Goal: Transaction & Acquisition: Purchase product/service

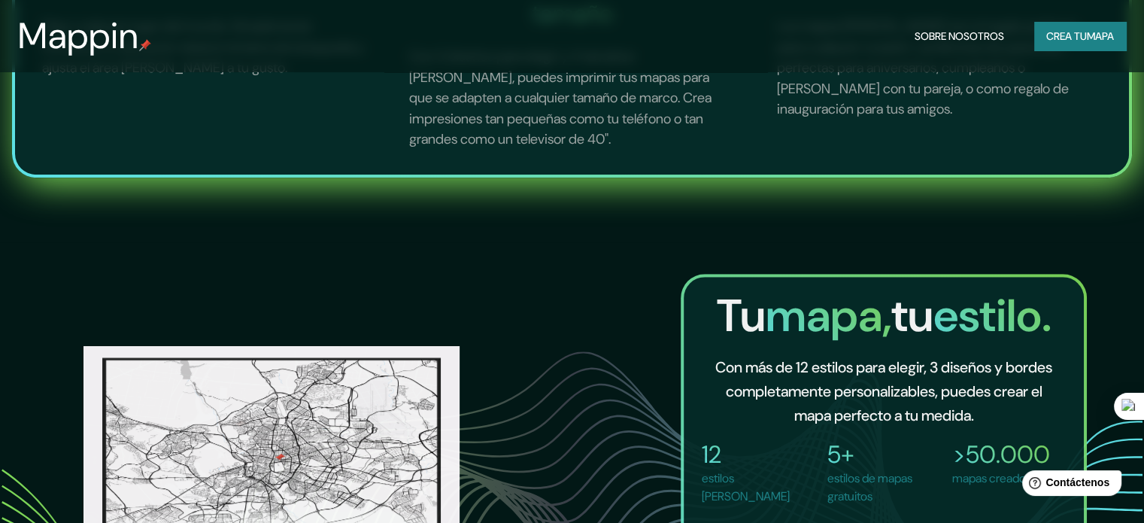
scroll to position [1128, 0]
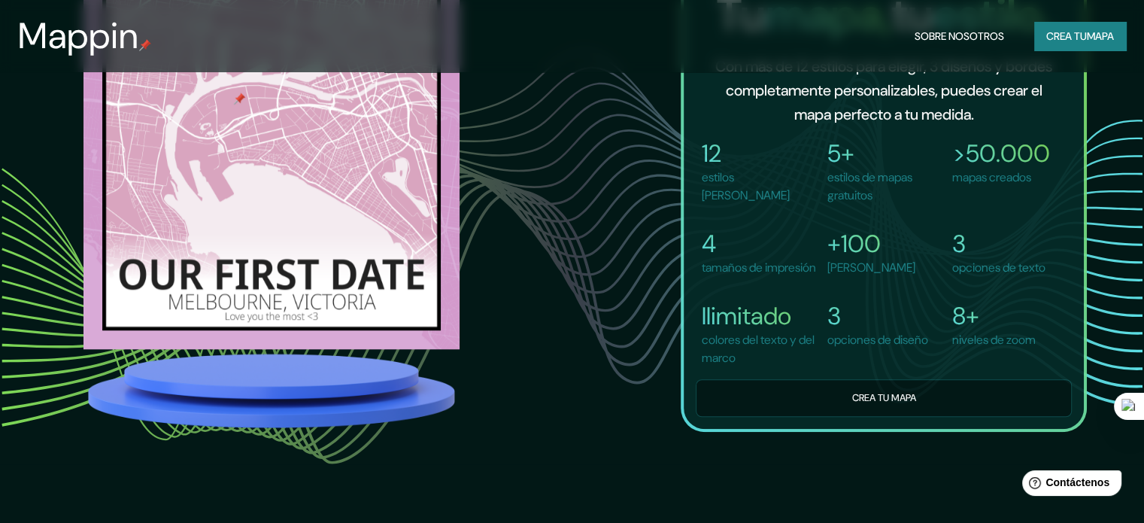
drag, startPoint x: 683, startPoint y: 216, endPoint x: 543, endPoint y: 225, distance: 140.1
click at [543, 225] on div "Tu mapa, tu estilo. Con más de 12 estilos para elegir, 3 diseños y bordes compl…" at bounding box center [571, 202] width 1029 height 459
click at [1095, 38] on font "mapa" at bounding box center [1099, 36] width 27 height 14
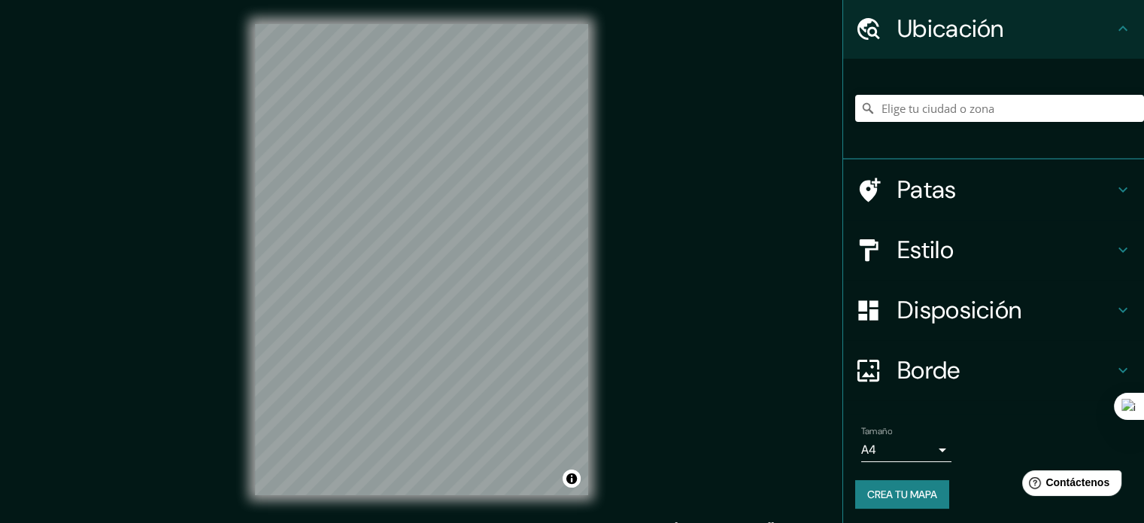
scroll to position [52, 0]
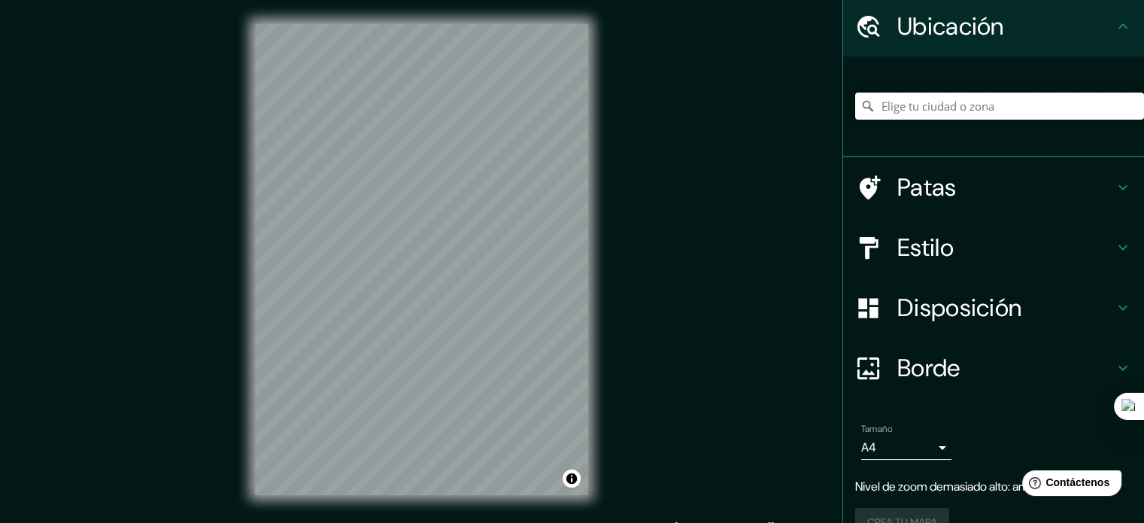
click at [935, 105] on input "Elige tu ciudad o zona" at bounding box center [999, 105] width 289 height 27
click at [956, 103] on input "[GEOGRAPHIC_DATA]" at bounding box center [999, 105] width 289 height 27
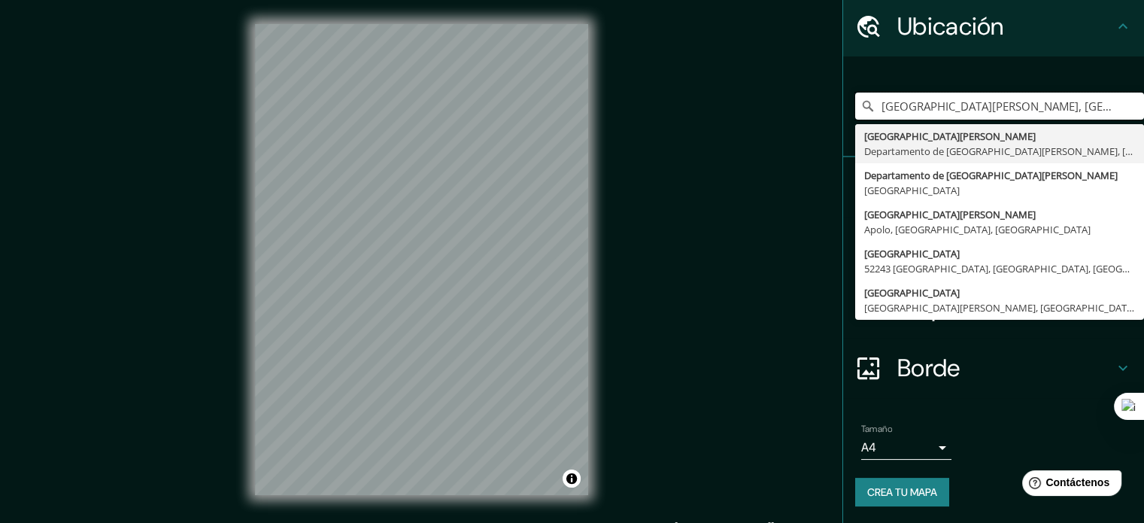
type input "[GEOGRAPHIC_DATA][PERSON_NAME], [GEOGRAPHIC_DATA][PERSON_NAME], [GEOGRAPHIC_DAT…"
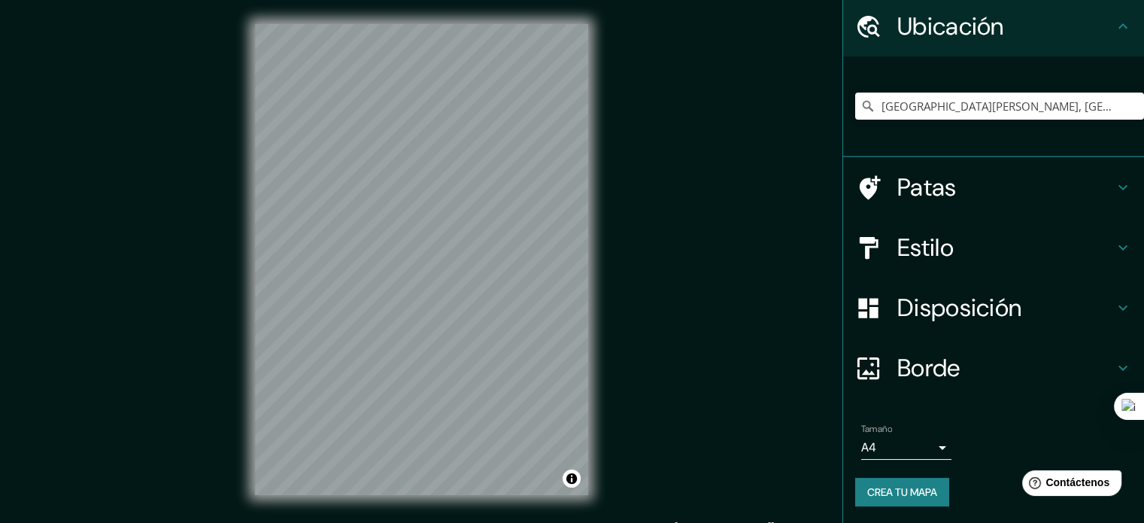
scroll to position [0, 0]
click at [944, 255] on h4 "Estilo" at bounding box center [1005, 247] width 217 height 30
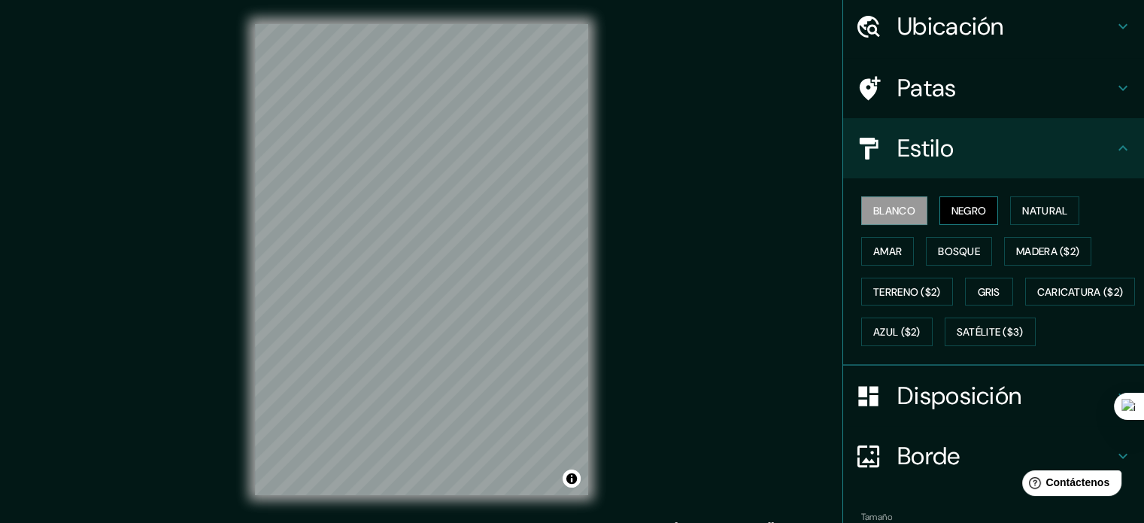
click at [951, 210] on font "Negro" at bounding box center [968, 211] width 35 height 14
click at [1022, 210] on font "Natural" at bounding box center [1044, 211] width 45 height 14
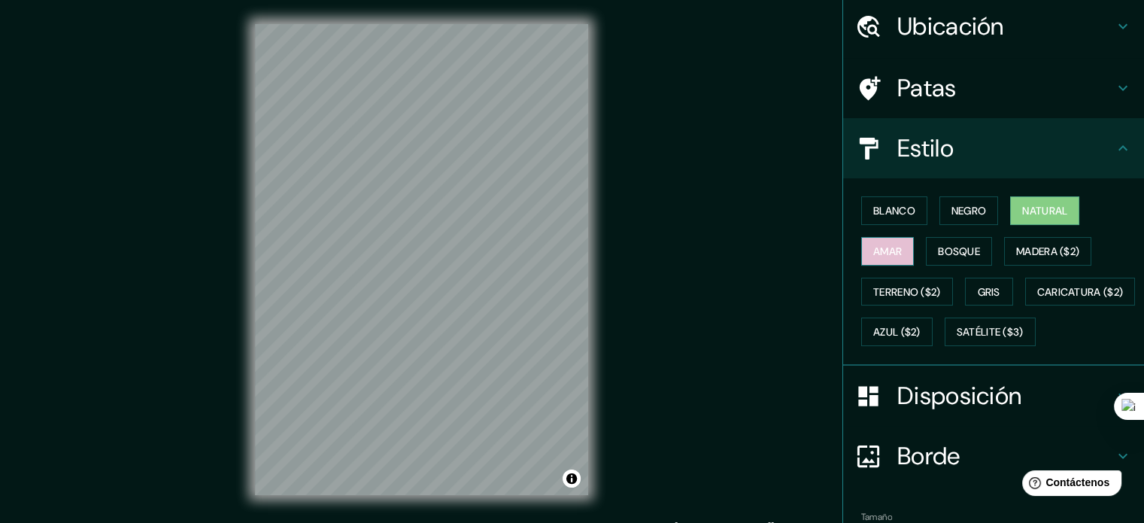
click at [873, 248] on font "Amar" at bounding box center [887, 251] width 29 height 14
click at [934, 259] on button "Bosque" at bounding box center [958, 251] width 66 height 29
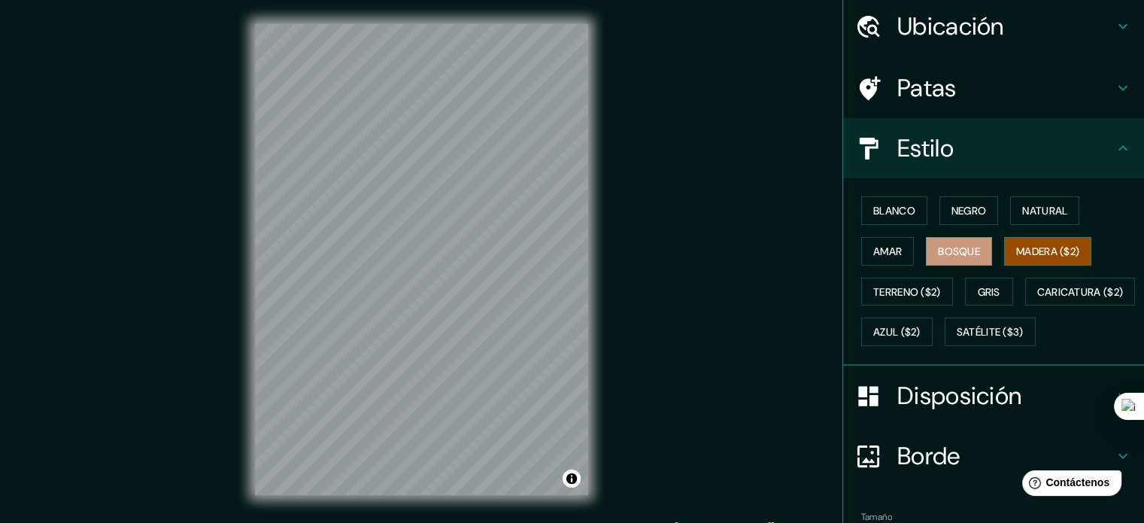
click at [1016, 253] on font "Madera ($2)" at bounding box center [1047, 251] width 63 height 14
click at [977, 290] on font "Gris" at bounding box center [988, 292] width 23 height 14
click at [1041, 250] on font "Madera ($2)" at bounding box center [1047, 251] width 63 height 14
click at [1037, 215] on font "Natural" at bounding box center [1044, 211] width 45 height 14
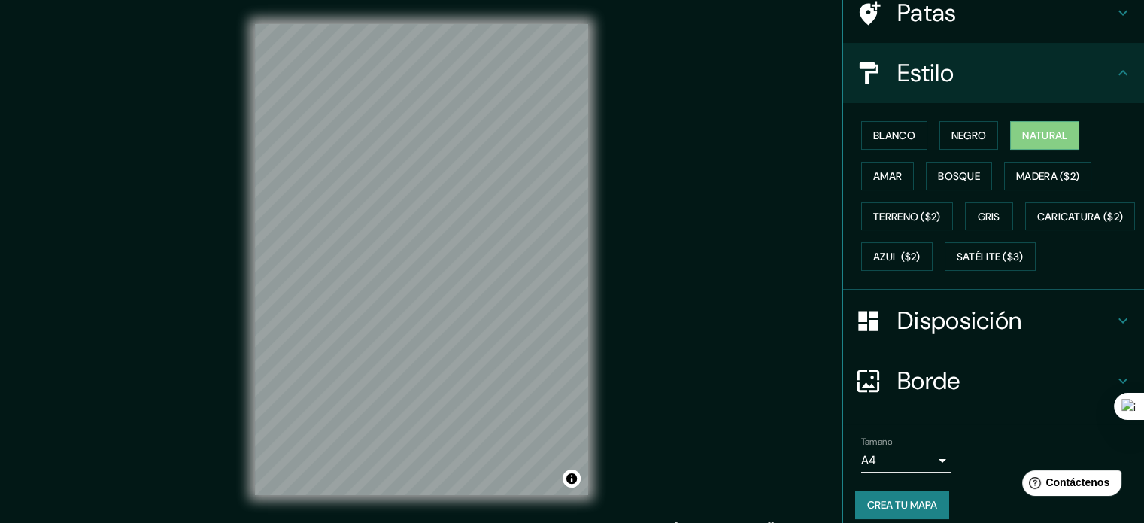
click at [938, 396] on font "Borde" at bounding box center [928, 381] width 63 height 32
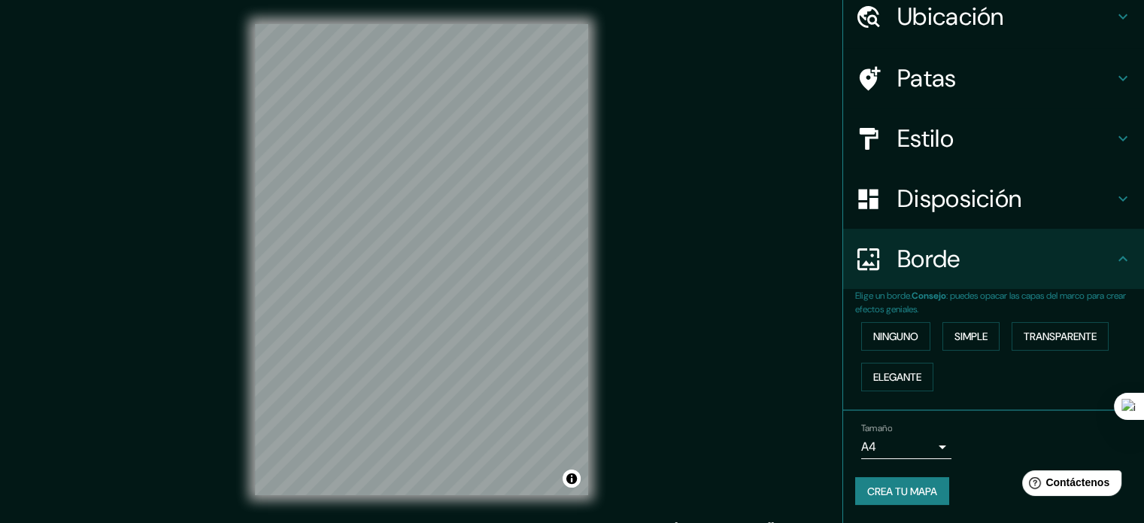
scroll to position [60, 0]
click at [898, 344] on font "Ninguno" at bounding box center [895, 338] width 45 height 20
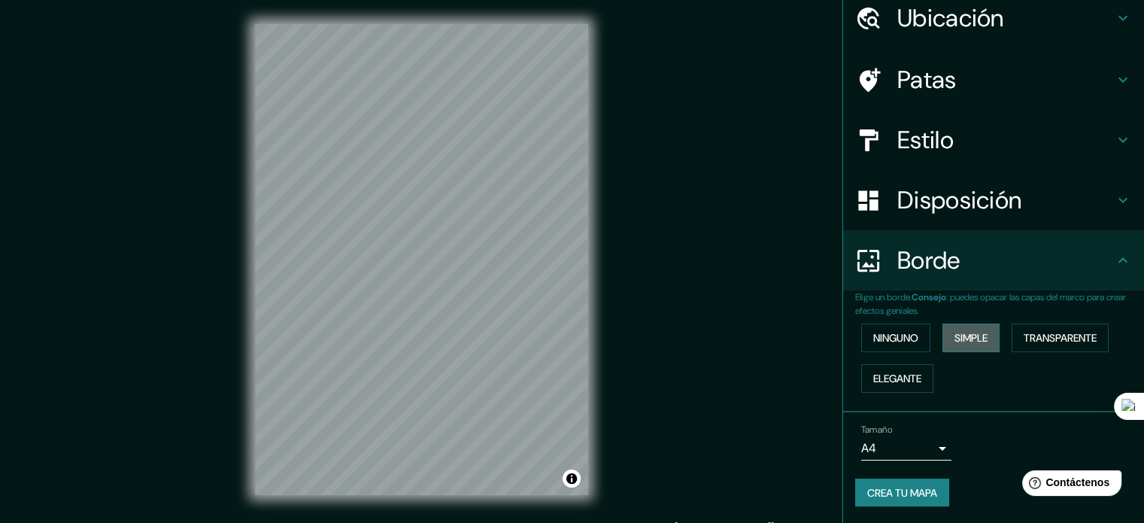
click at [962, 336] on font "Simple" at bounding box center [970, 338] width 33 height 14
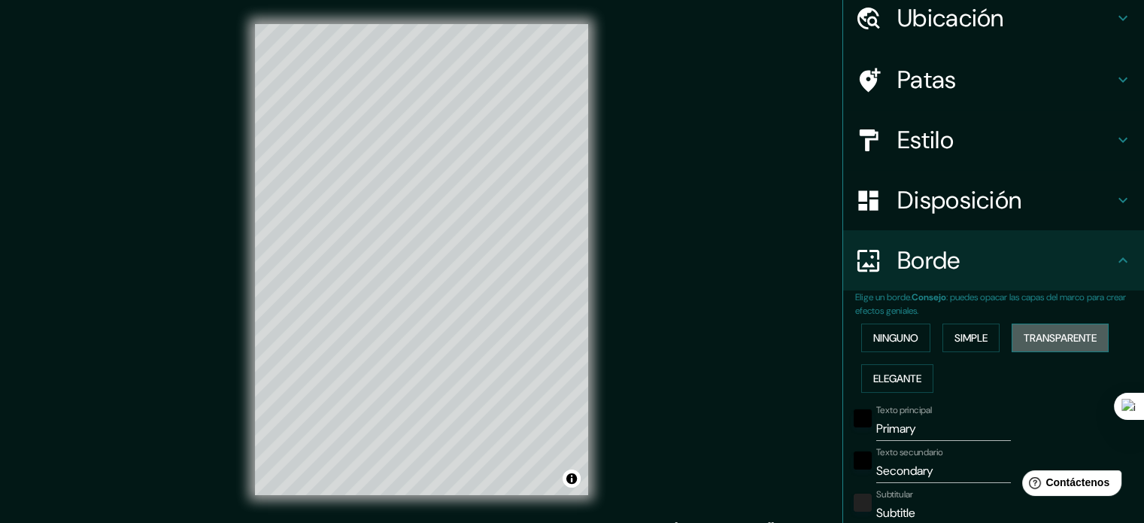
click at [1027, 333] on font "Transparente" at bounding box center [1059, 338] width 73 height 14
click at [881, 386] on button "Elegante" at bounding box center [897, 378] width 72 height 29
click at [861, 330] on button "Ninguno" at bounding box center [895, 337] width 69 height 29
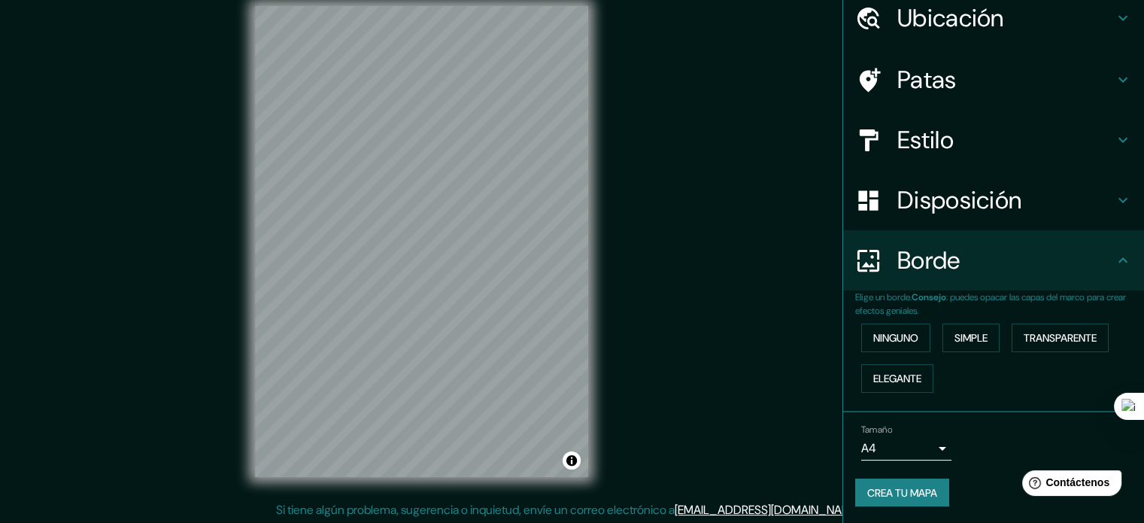
scroll to position [20, 0]
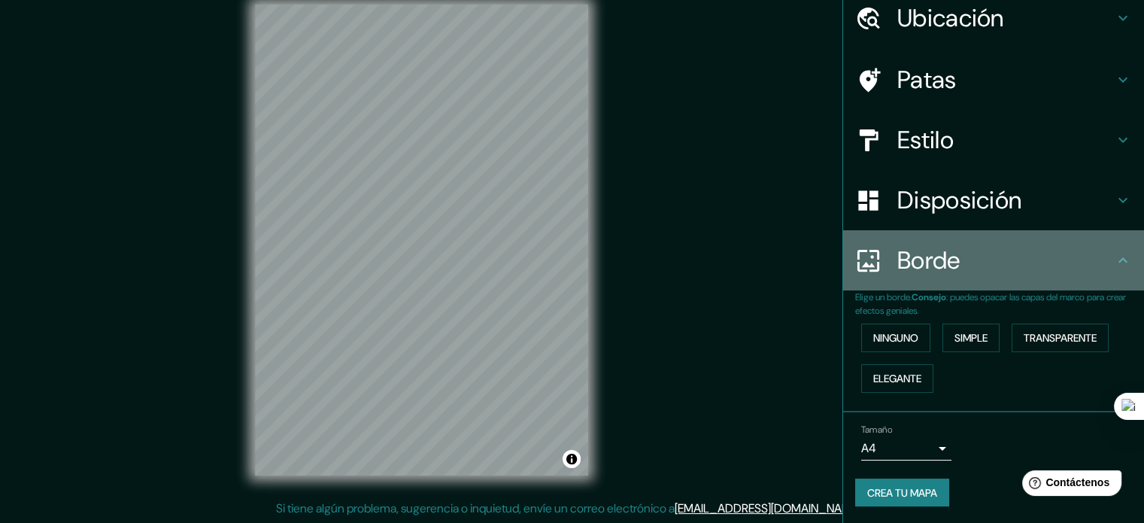
click at [1086, 264] on h4 "Borde" at bounding box center [1005, 260] width 217 height 30
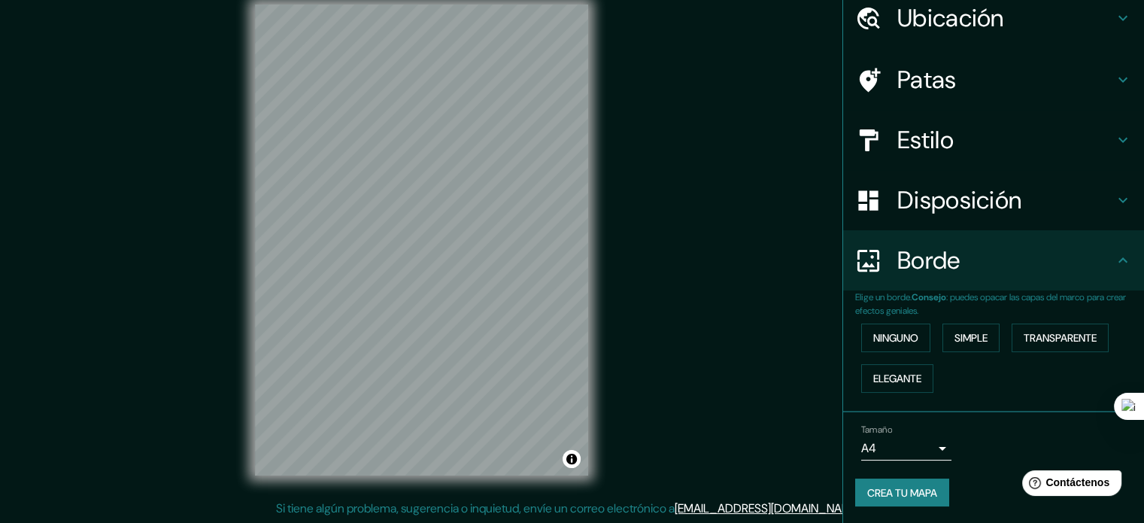
click at [1113, 256] on icon at bounding box center [1122, 260] width 18 height 18
click at [1114, 264] on icon at bounding box center [1122, 260] width 18 height 18
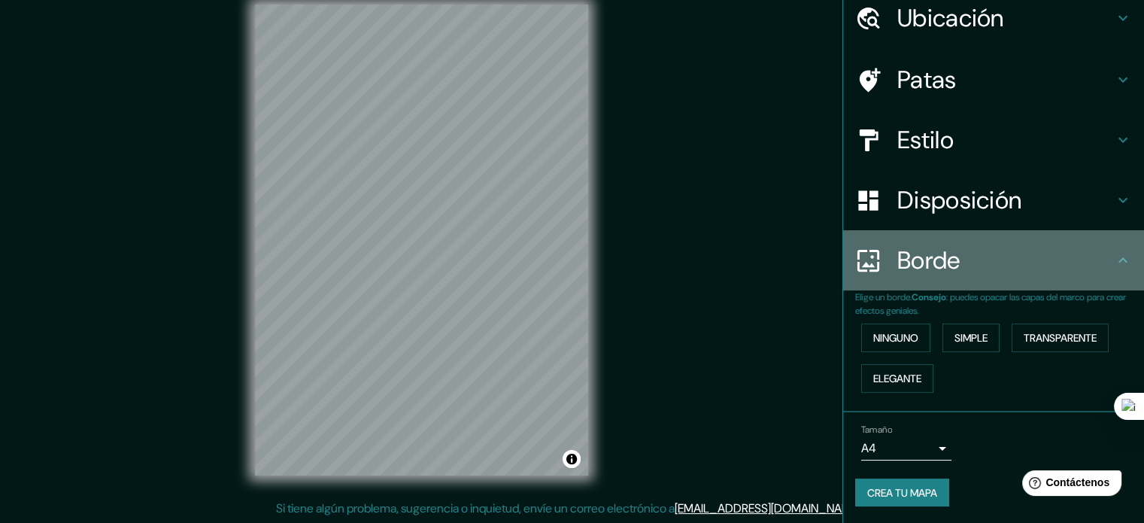
click at [1114, 264] on icon at bounding box center [1122, 260] width 18 height 18
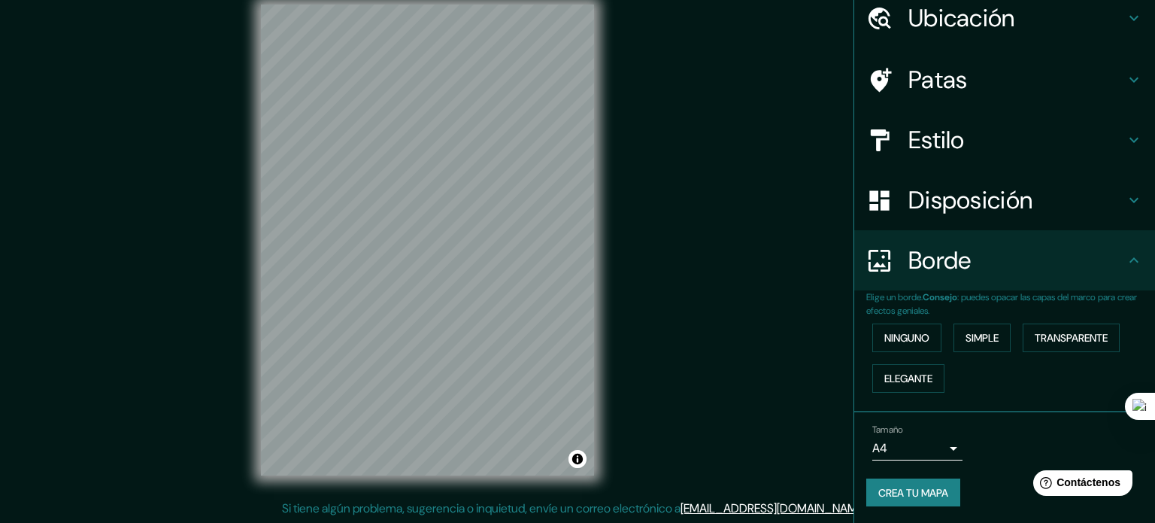
click at [929, 442] on body "Mappin Ubicación [GEOGRAPHIC_DATA][PERSON_NAME], [GEOGRAPHIC_DATA][PERSON_NAME]…" at bounding box center [577, 241] width 1155 height 523
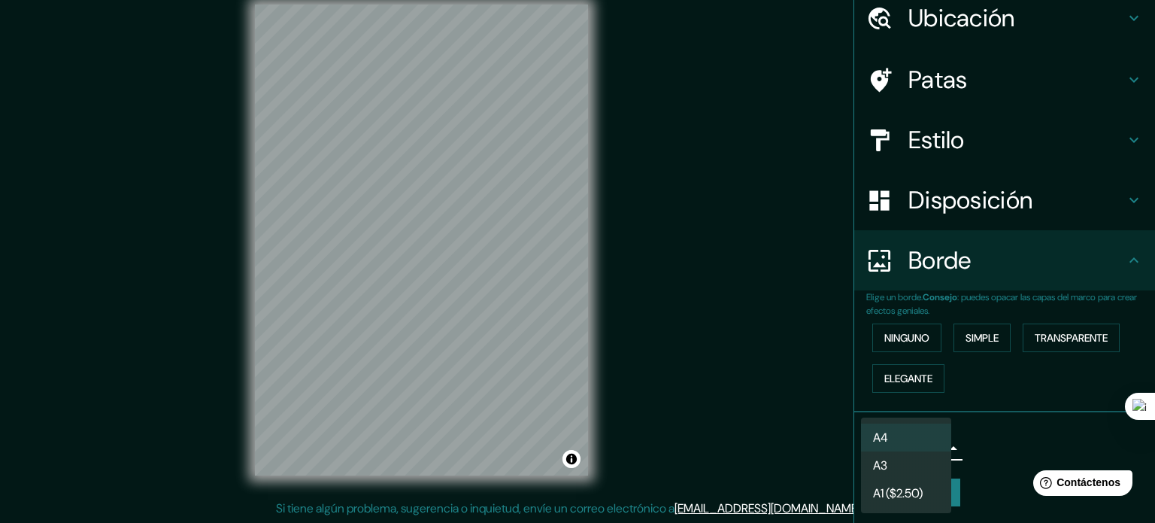
click at [929, 465] on li "A3" at bounding box center [906, 465] width 90 height 28
type input "a4"
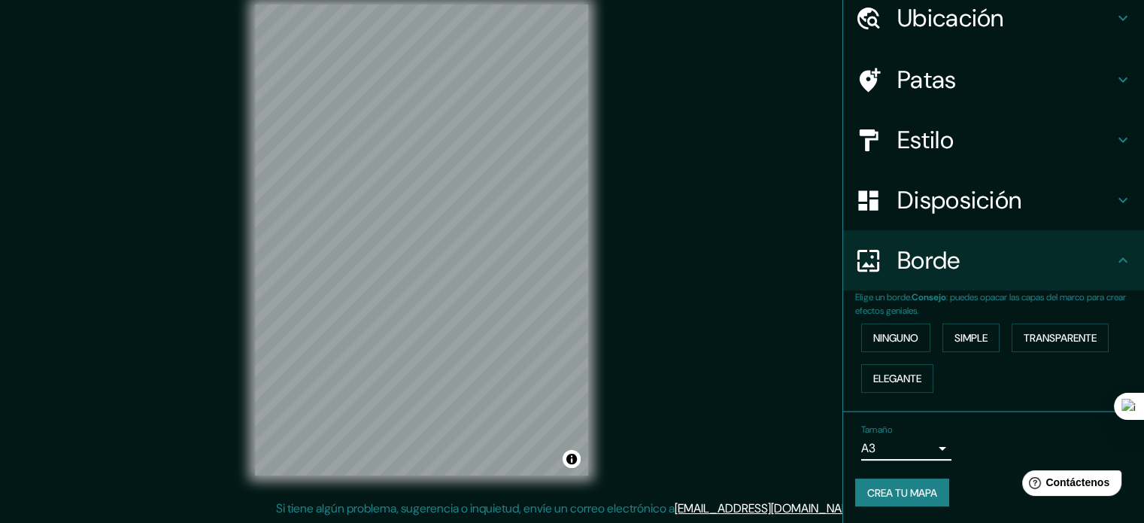
click at [950, 137] on h4 "Estilo" at bounding box center [1005, 140] width 217 height 30
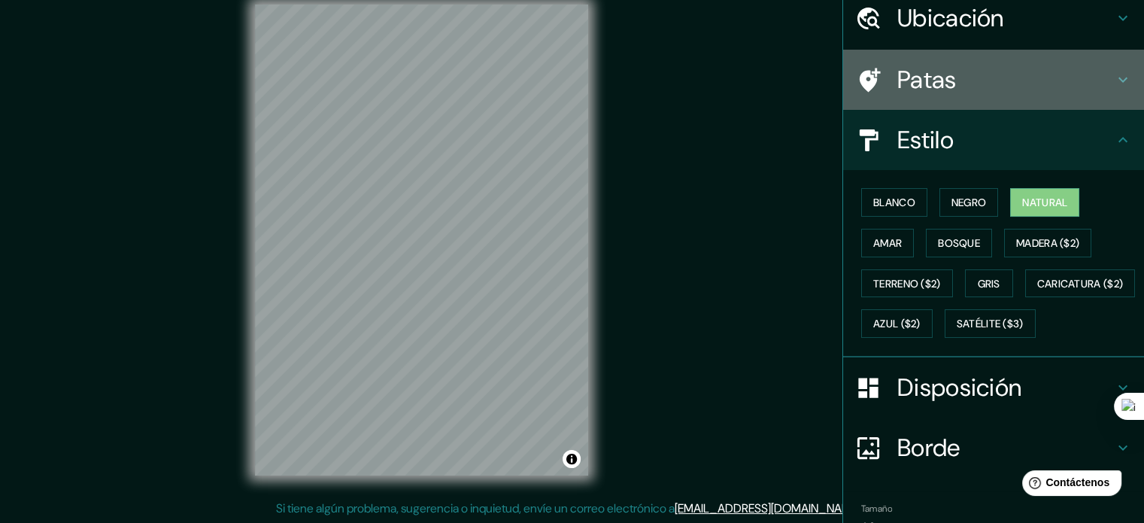
click at [980, 69] on h4 "Patas" at bounding box center [1005, 80] width 217 height 30
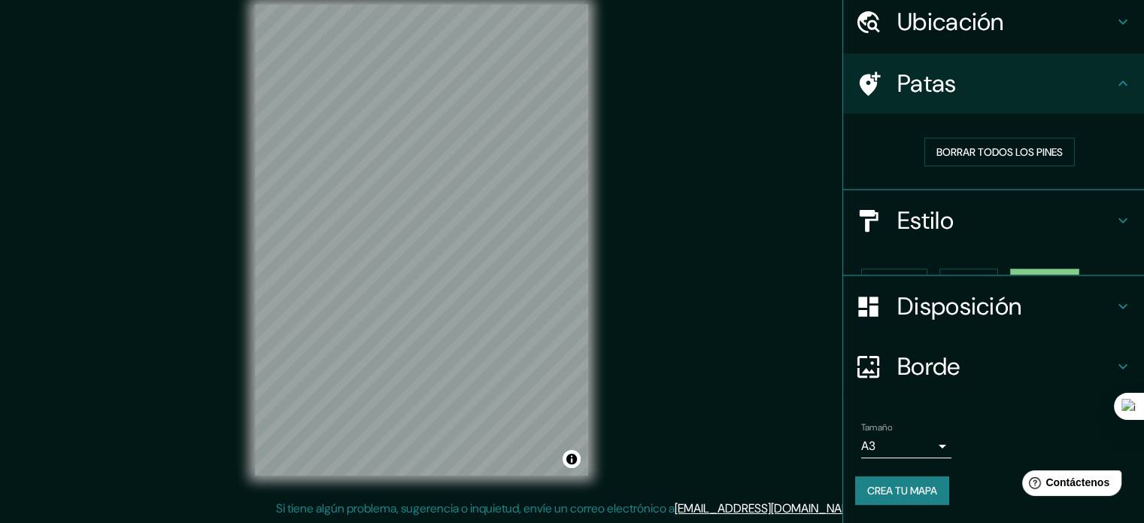
scroll to position [30, 0]
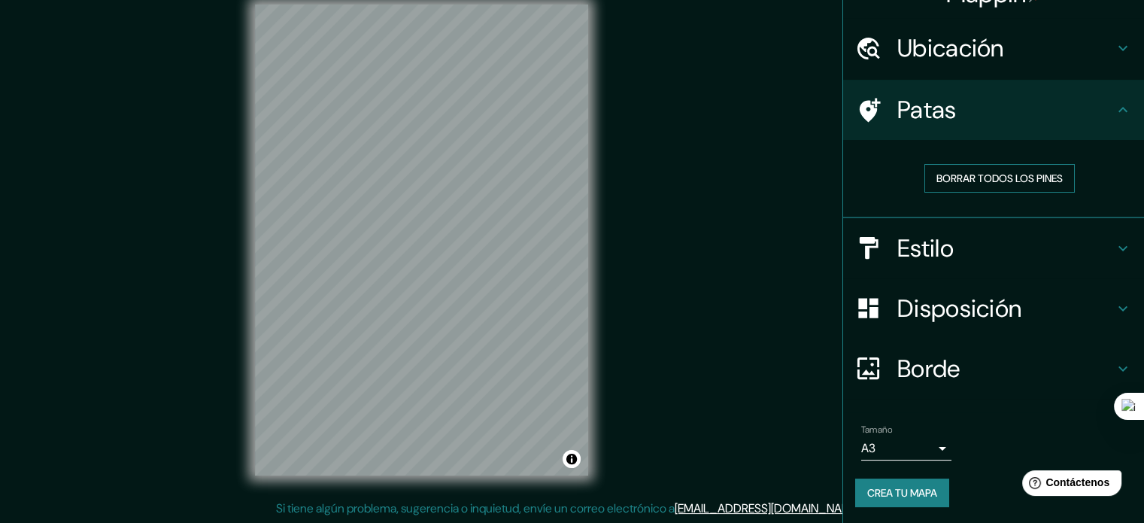
click at [998, 189] on button "Borrar todos los pines" at bounding box center [999, 178] width 150 height 29
click at [992, 177] on font "Borrar todos los pines" at bounding box center [999, 178] width 126 height 14
click at [974, 177] on font "Borrar todos los pines" at bounding box center [999, 178] width 126 height 14
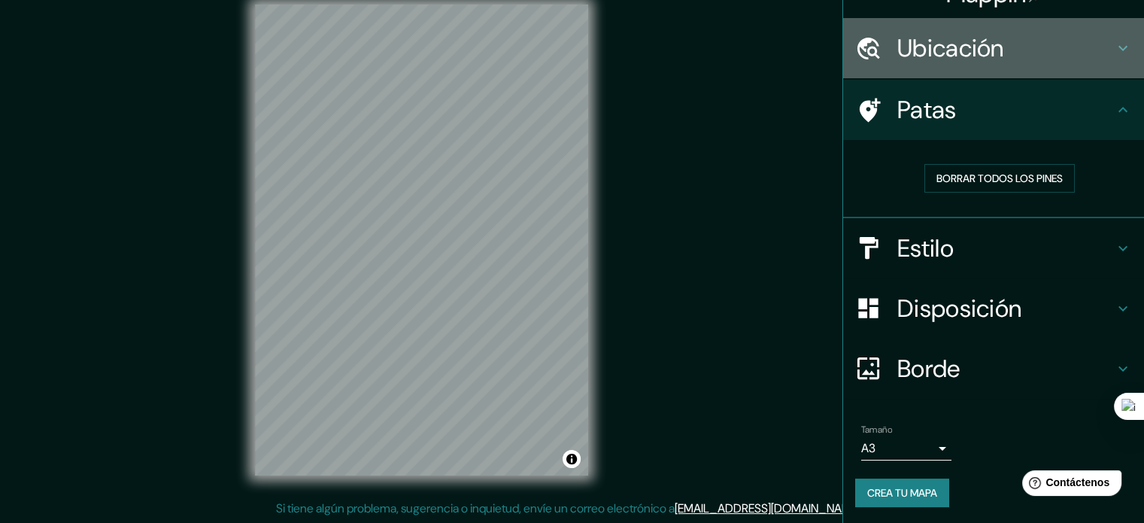
click at [989, 53] on font "Ubicación" at bounding box center [950, 48] width 107 height 32
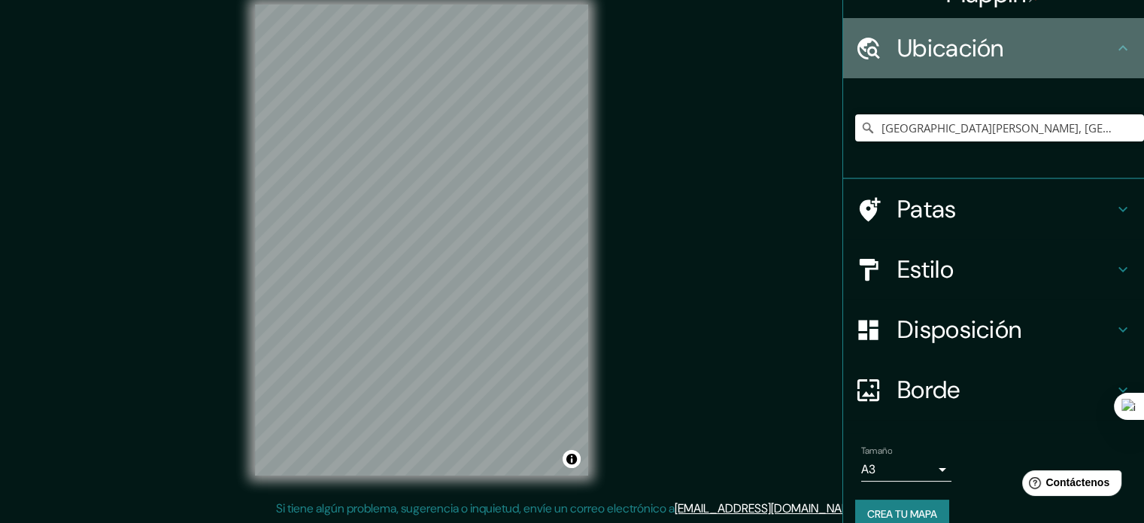
click at [989, 53] on font "Ubicación" at bounding box center [950, 48] width 107 height 32
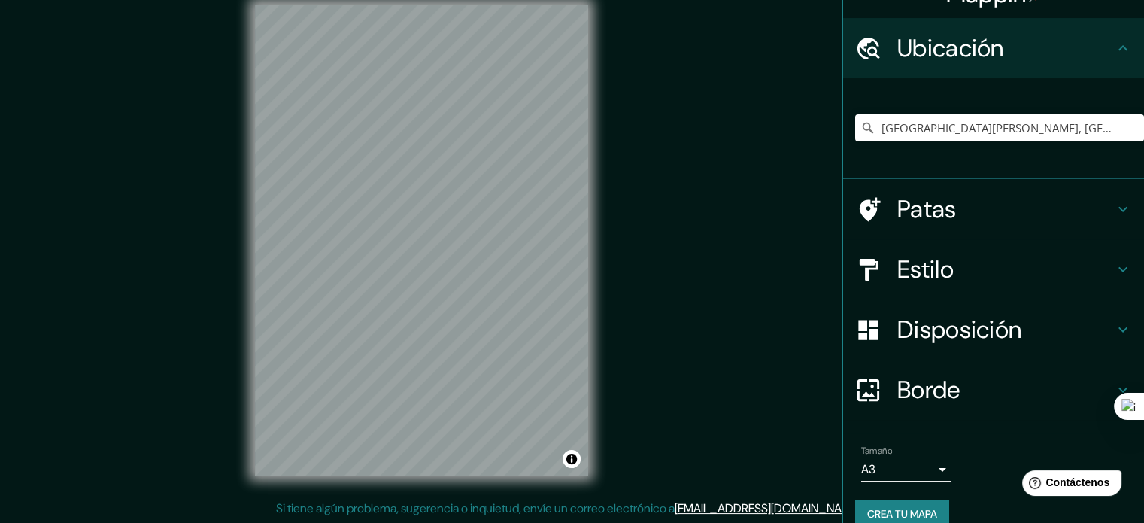
click at [1115, 44] on icon at bounding box center [1122, 48] width 18 height 18
click at [1113, 200] on icon at bounding box center [1122, 209] width 18 height 18
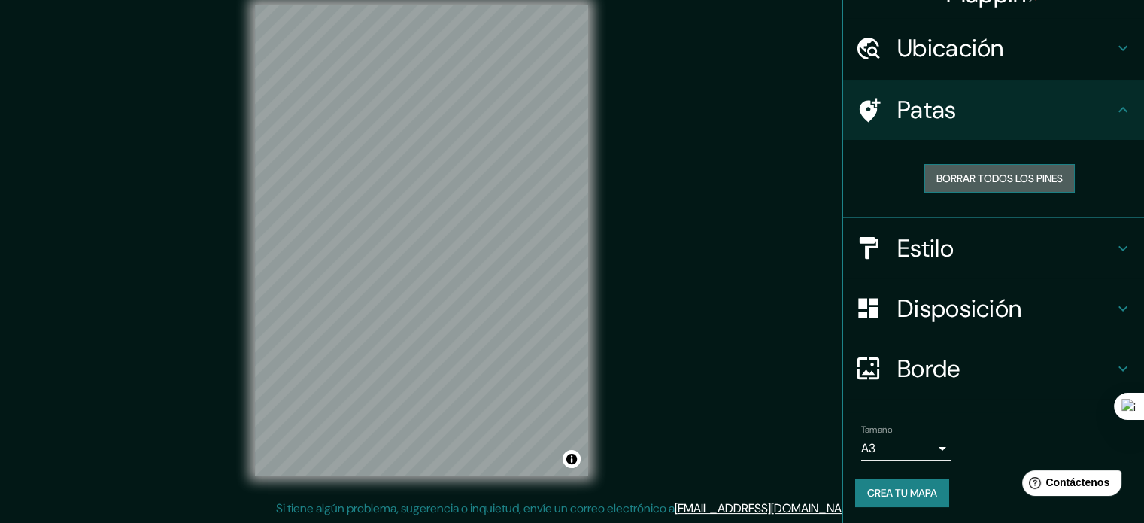
click at [1044, 167] on button "Borrar todos los pines" at bounding box center [999, 178] width 150 height 29
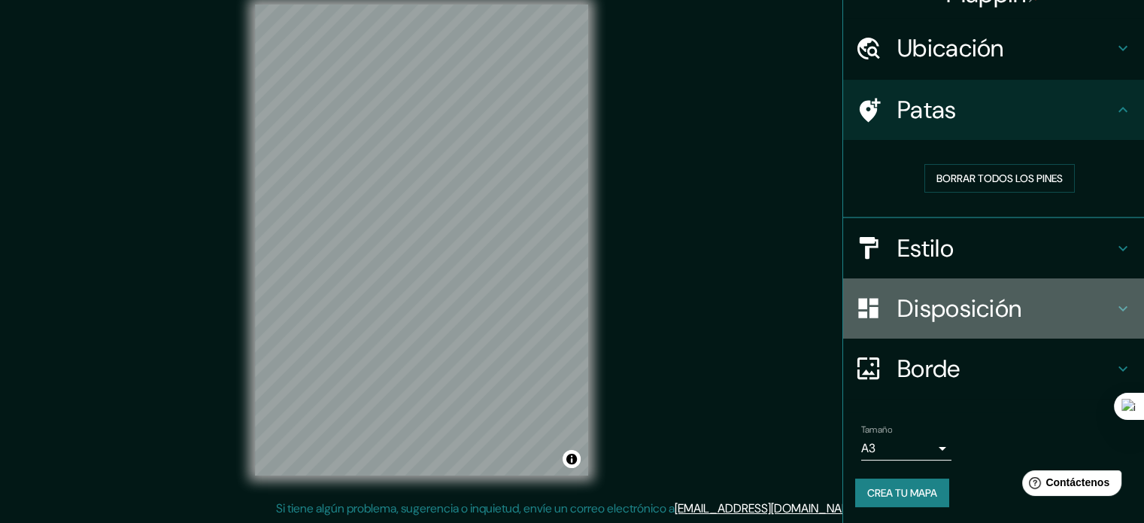
click at [1063, 312] on h4 "Disposición" at bounding box center [1005, 308] width 217 height 30
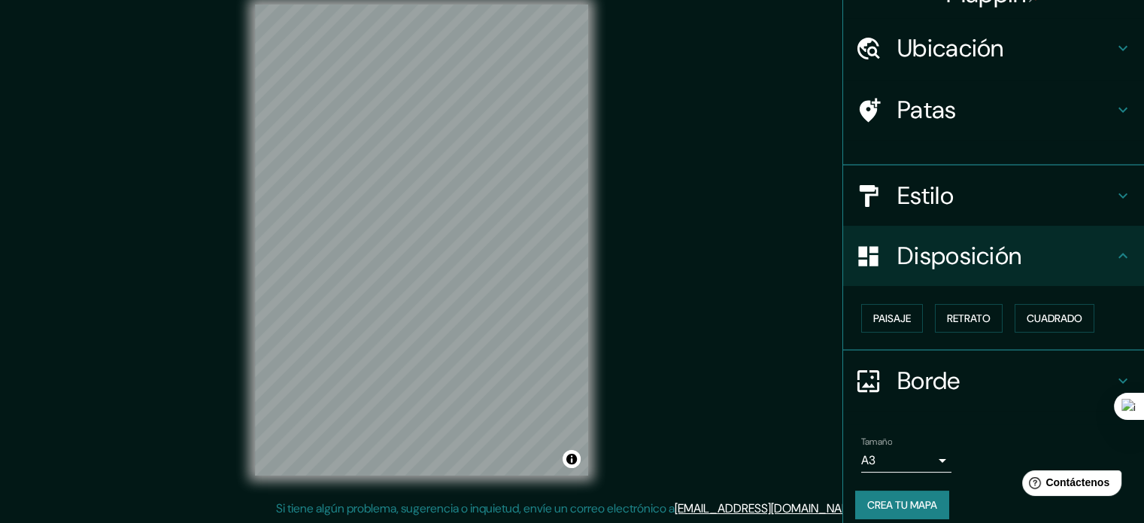
scroll to position [18, 0]
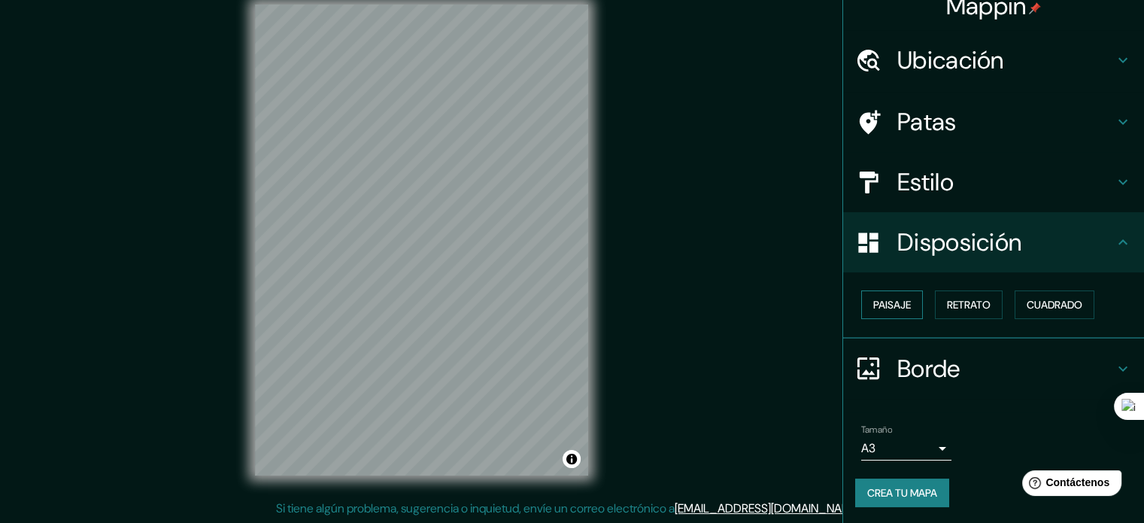
click at [873, 306] on font "Paisaje" at bounding box center [892, 305] width 38 height 14
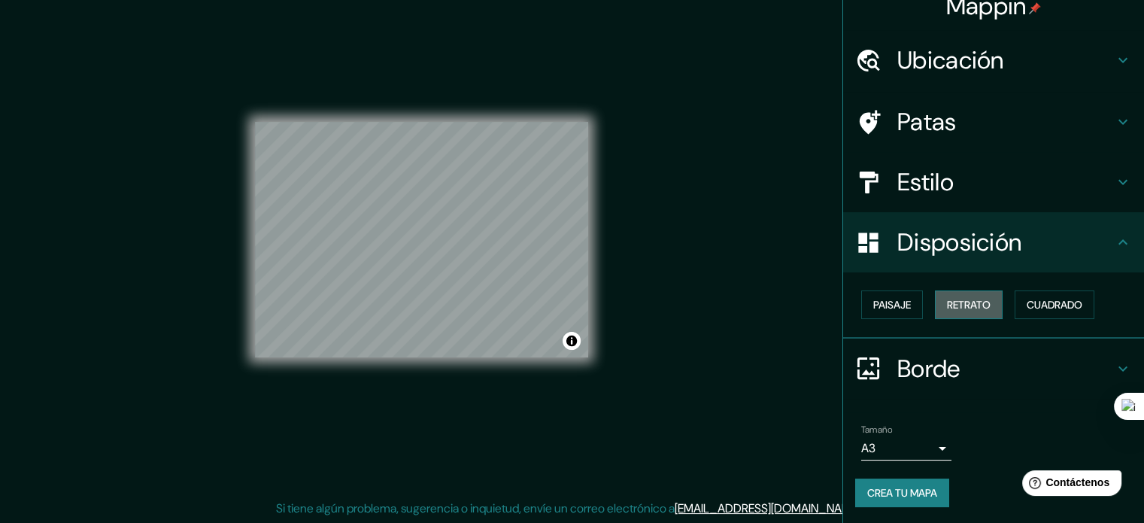
click at [947, 303] on font "Retrato" at bounding box center [969, 305] width 44 height 14
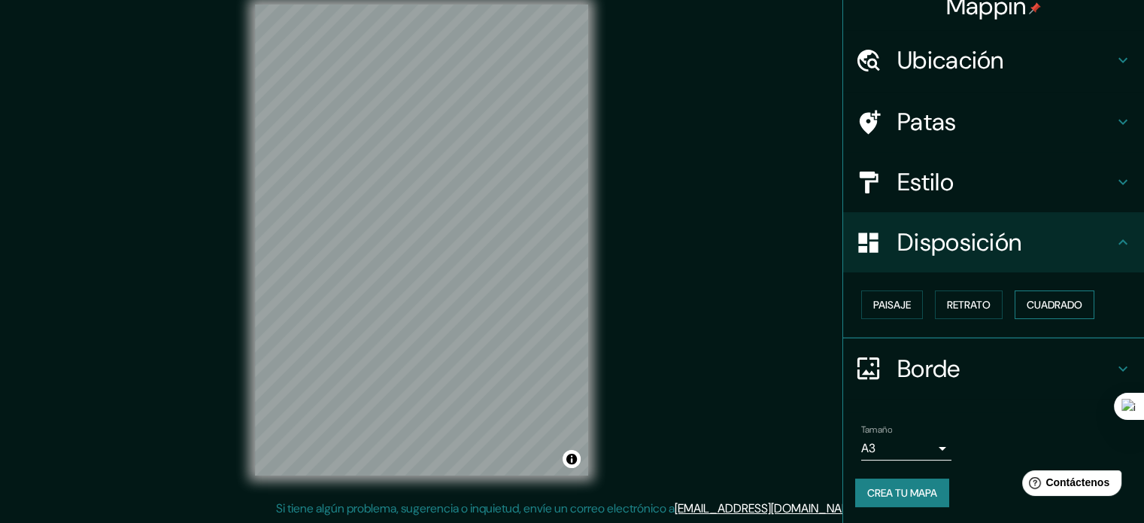
click at [1026, 297] on font "Cuadrado" at bounding box center [1054, 305] width 56 height 20
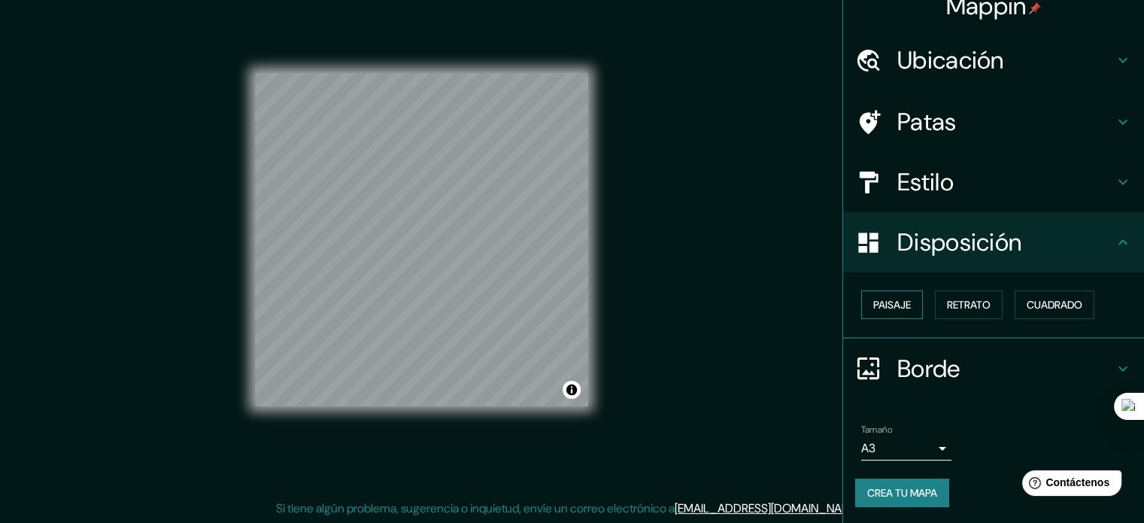
click at [877, 295] on font "Paisaje" at bounding box center [892, 305] width 38 height 20
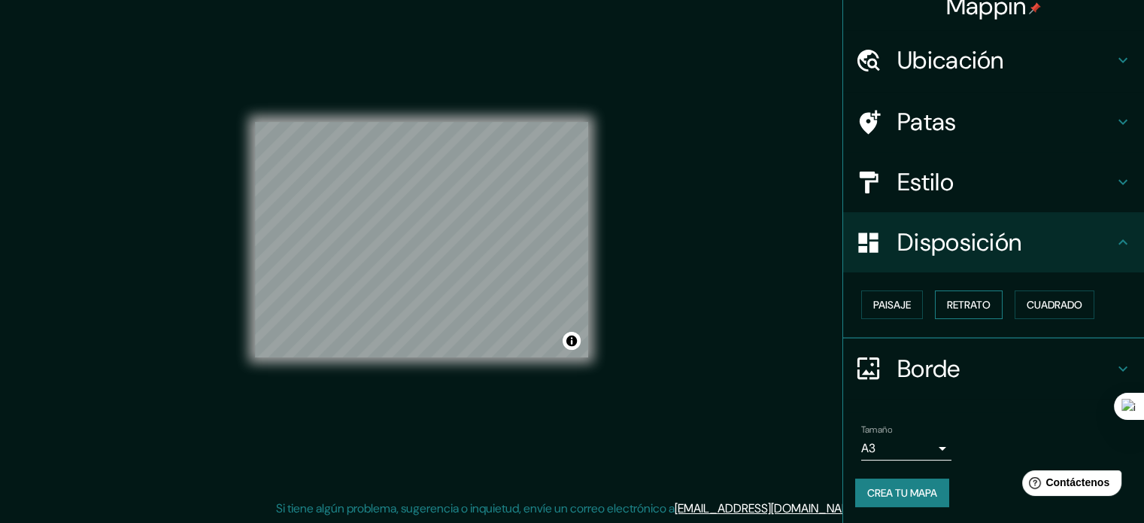
click at [976, 300] on font "Retrato" at bounding box center [969, 305] width 44 height 14
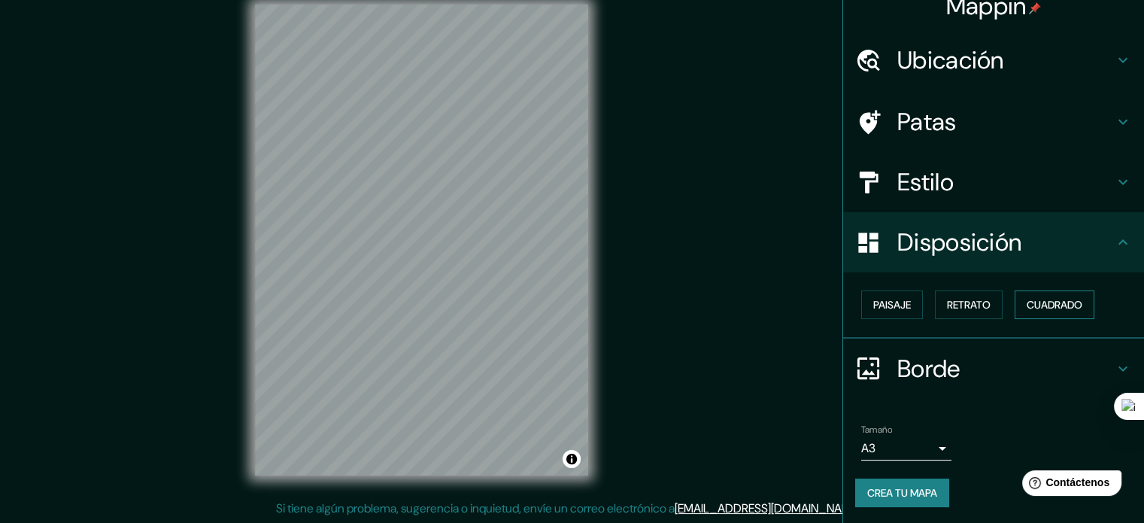
click at [1026, 301] on font "Cuadrado" at bounding box center [1054, 305] width 56 height 14
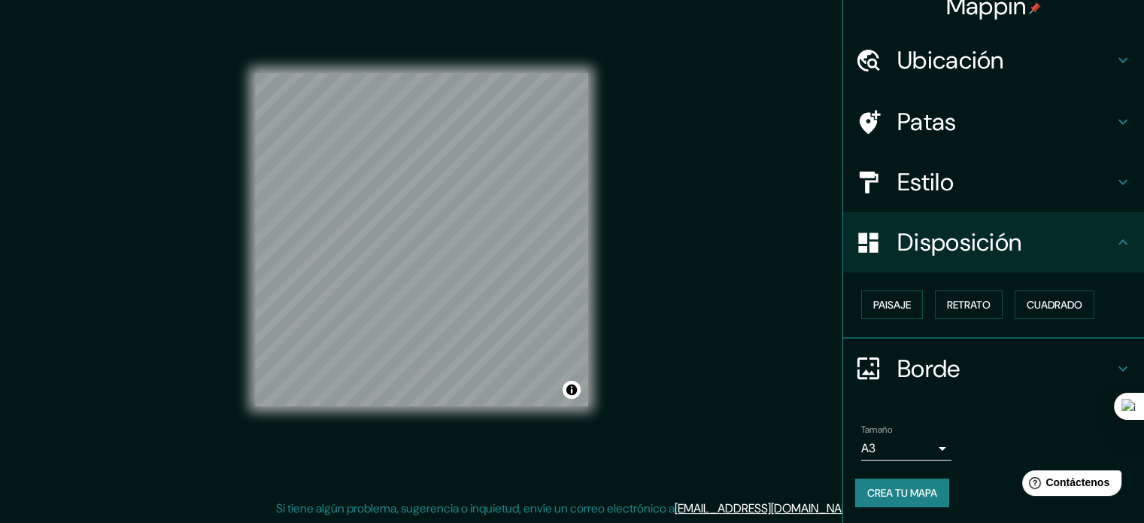
click at [1097, 248] on h4 "Disposición" at bounding box center [1005, 242] width 217 height 30
click at [1039, 175] on h4 "Estilo" at bounding box center [1005, 182] width 217 height 30
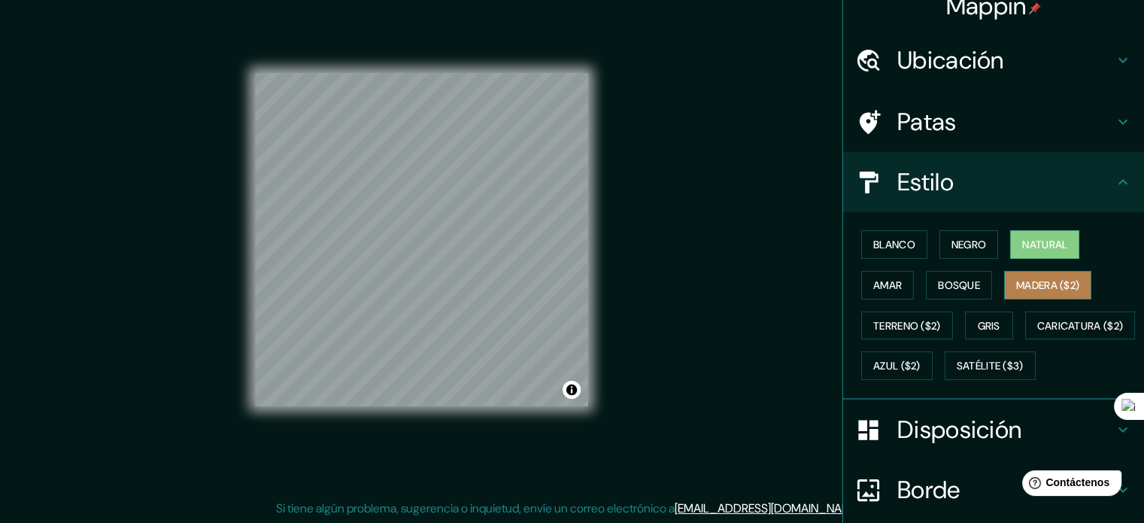
click at [1032, 286] on font "Madera ($2)" at bounding box center [1047, 285] width 63 height 14
click at [1057, 240] on font "Natural" at bounding box center [1044, 245] width 45 height 14
click at [910, 328] on font "Terreno ($2)" at bounding box center [907, 326] width 68 height 14
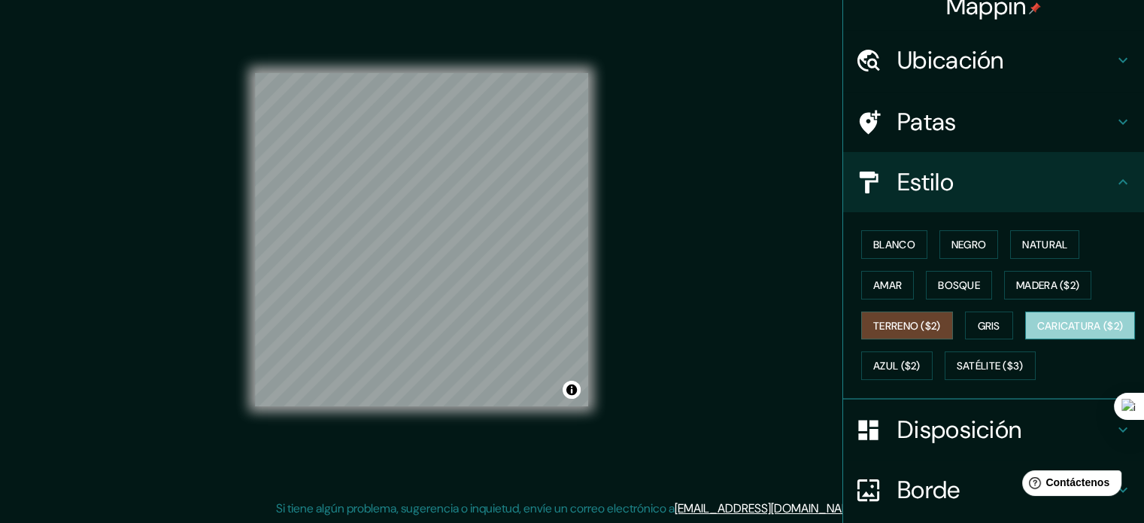
click at [1037, 332] on font "Caricatura ($2)" at bounding box center [1080, 326] width 86 height 14
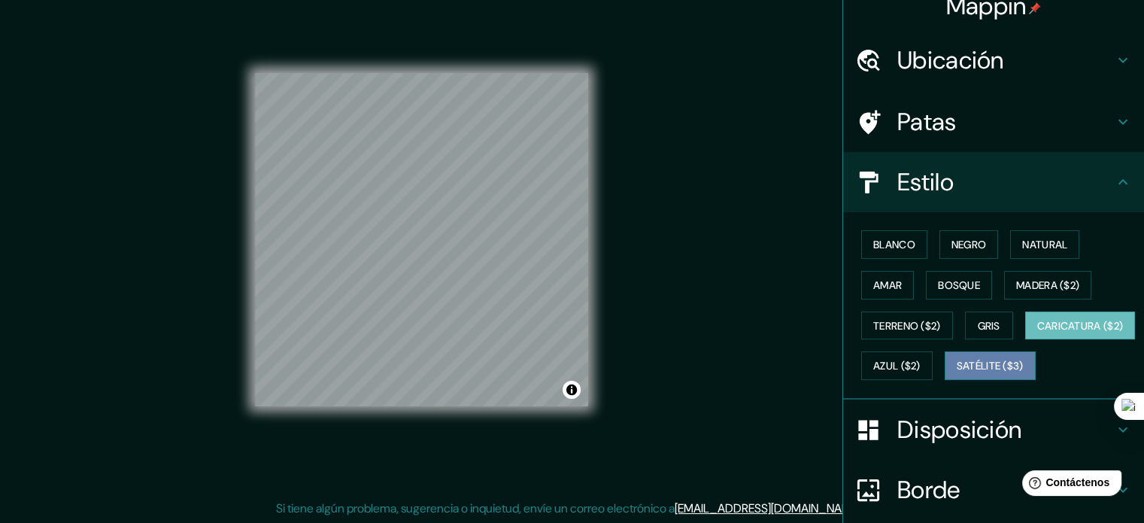
click at [956, 373] on font "Satélite ($3)" at bounding box center [989, 366] width 67 height 14
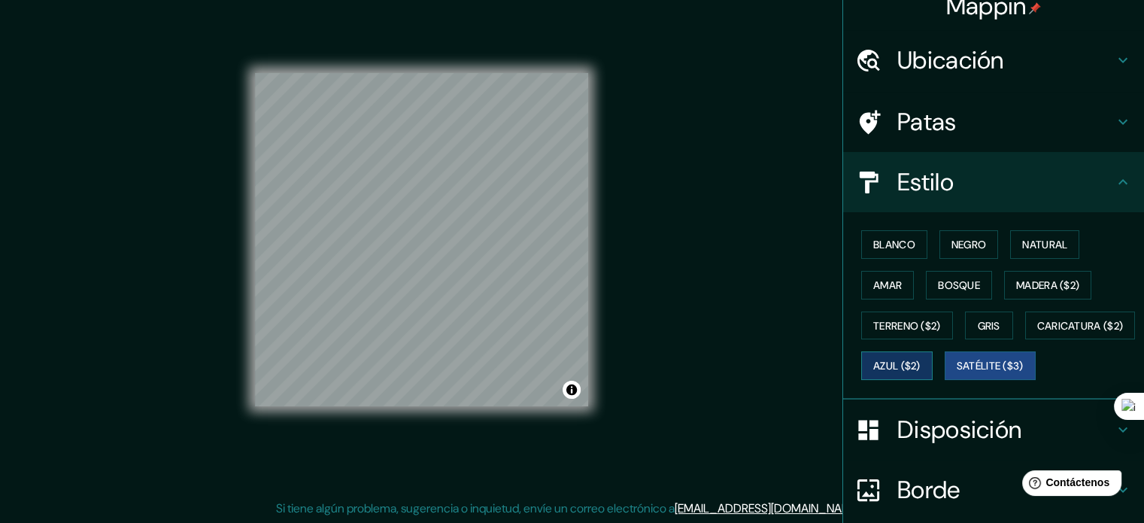
click at [920, 367] on font "Azul ($2)" at bounding box center [896, 366] width 47 height 14
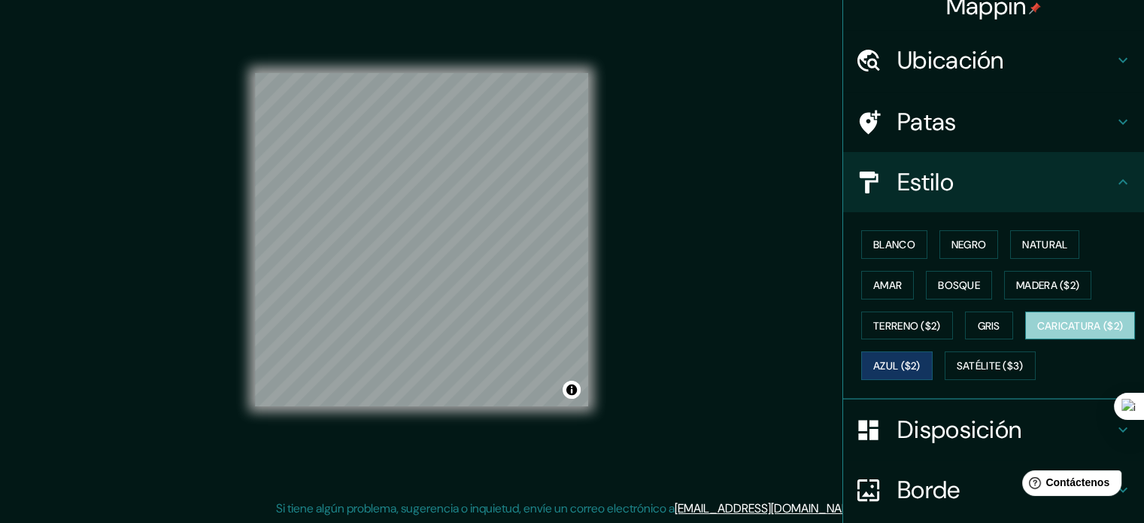
click at [1037, 332] on font "Caricatura ($2)" at bounding box center [1080, 326] width 86 height 14
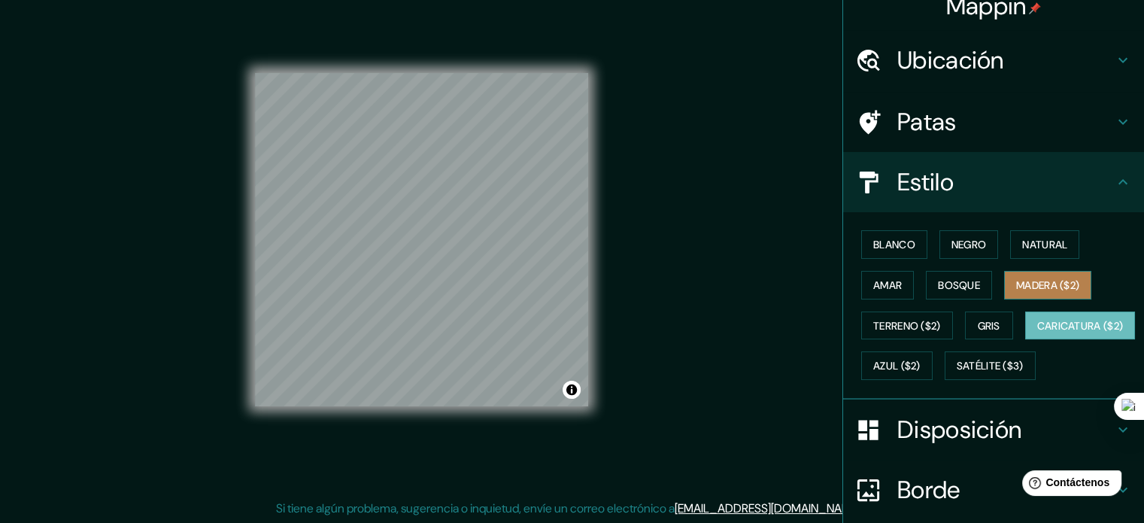
click at [1047, 283] on font "Madera ($2)" at bounding box center [1047, 285] width 63 height 14
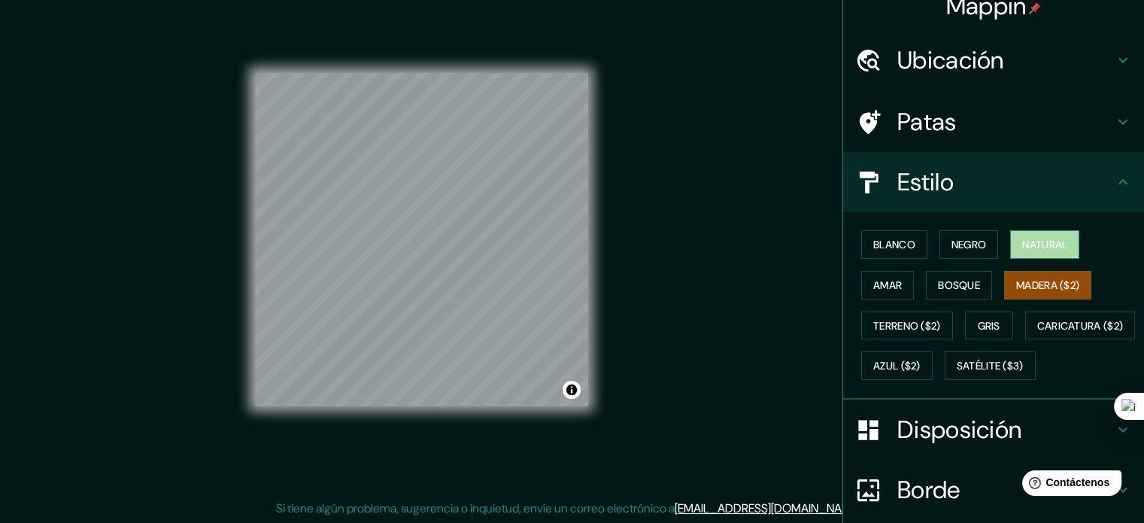
click at [1041, 250] on font "Natural" at bounding box center [1044, 245] width 45 height 14
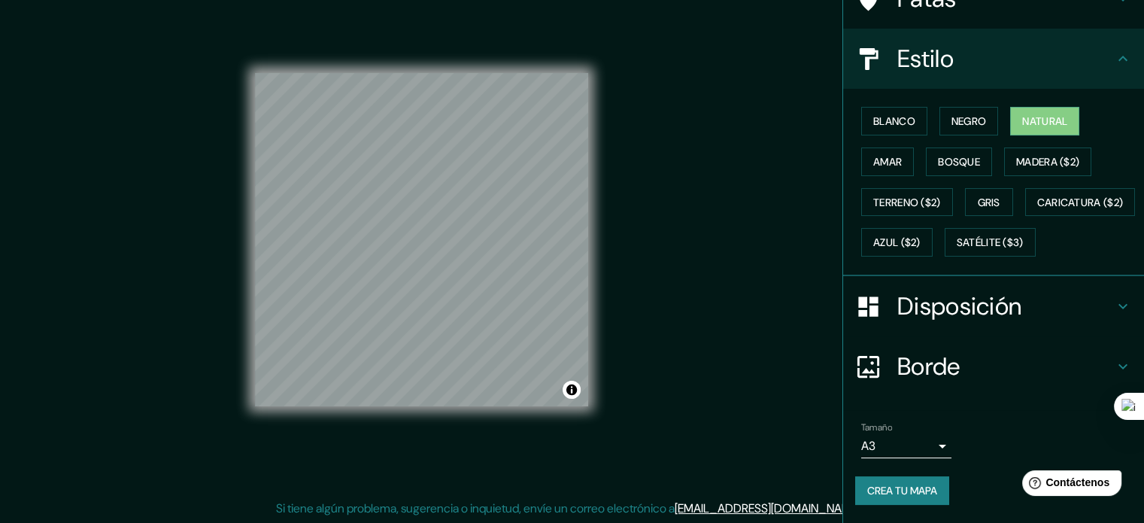
scroll to position [177, 0]
click at [919, 492] on font "Crea tu mapa" at bounding box center [902, 490] width 70 height 14
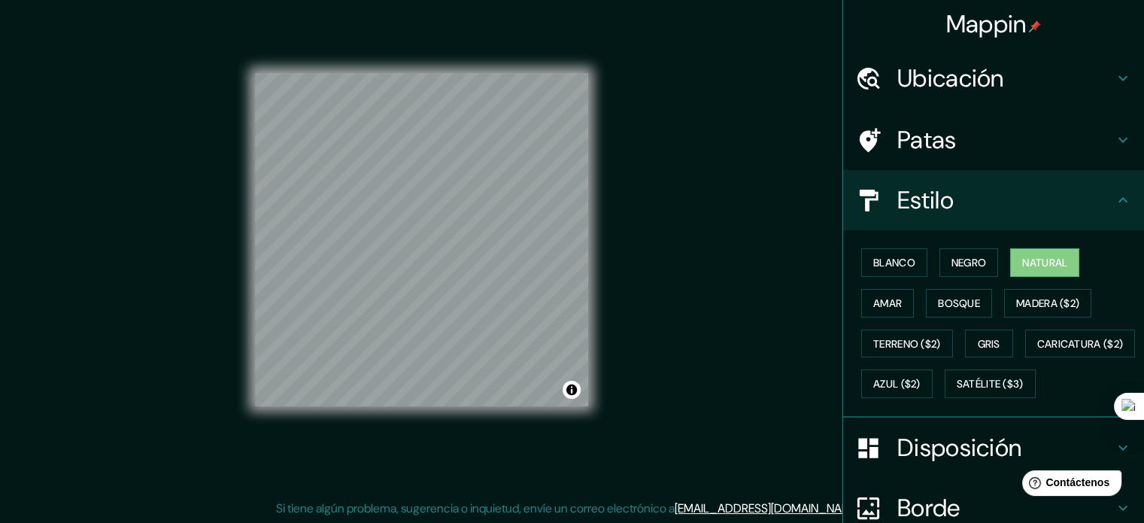
scroll to position [0, 0]
click at [1113, 198] on icon at bounding box center [1122, 200] width 18 height 18
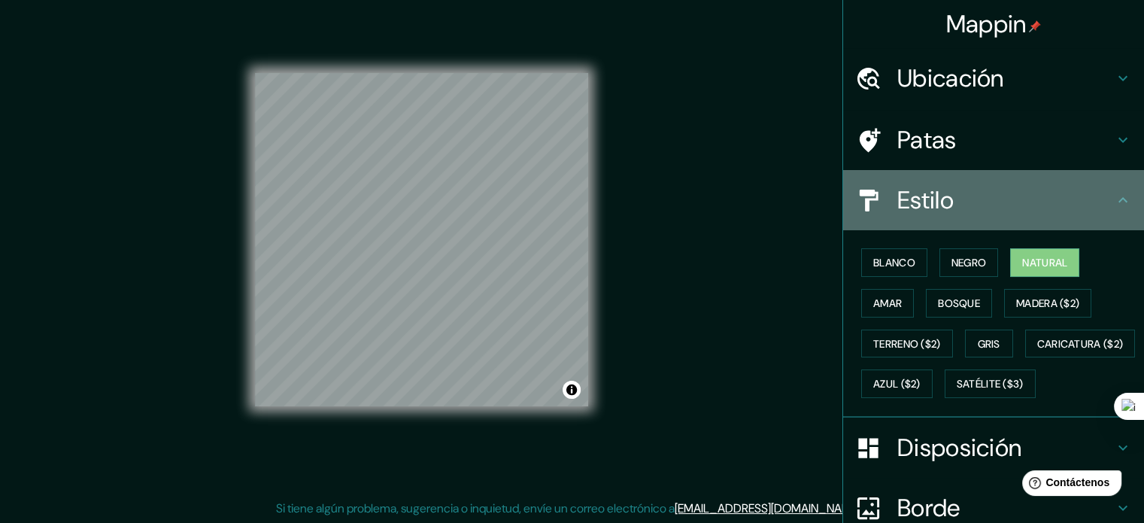
click at [1113, 198] on icon at bounding box center [1122, 200] width 18 height 18
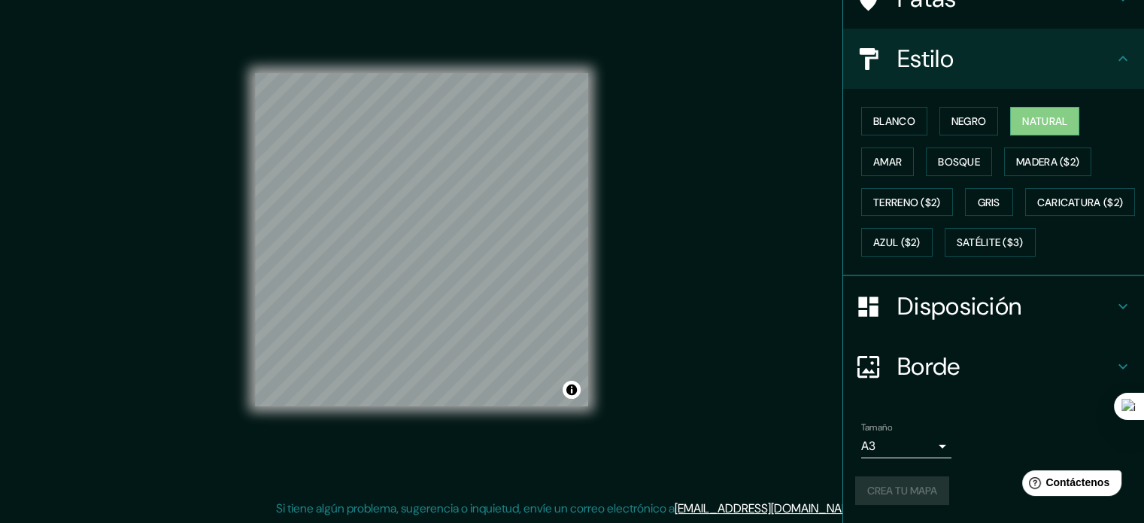
scroll to position [177, 0]
click at [1113, 364] on icon at bounding box center [1122, 366] width 18 height 18
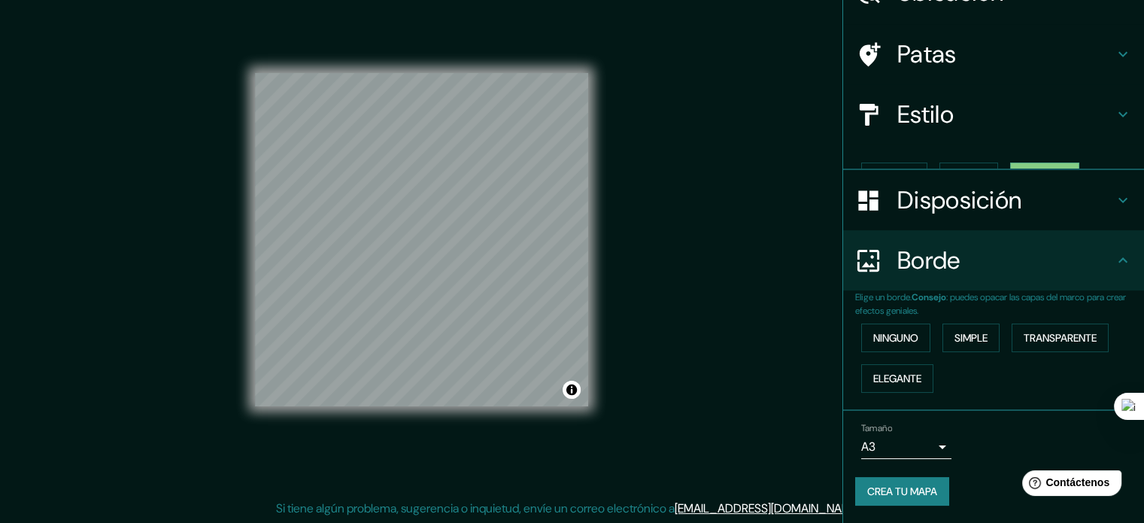
scroll to position [60, 0]
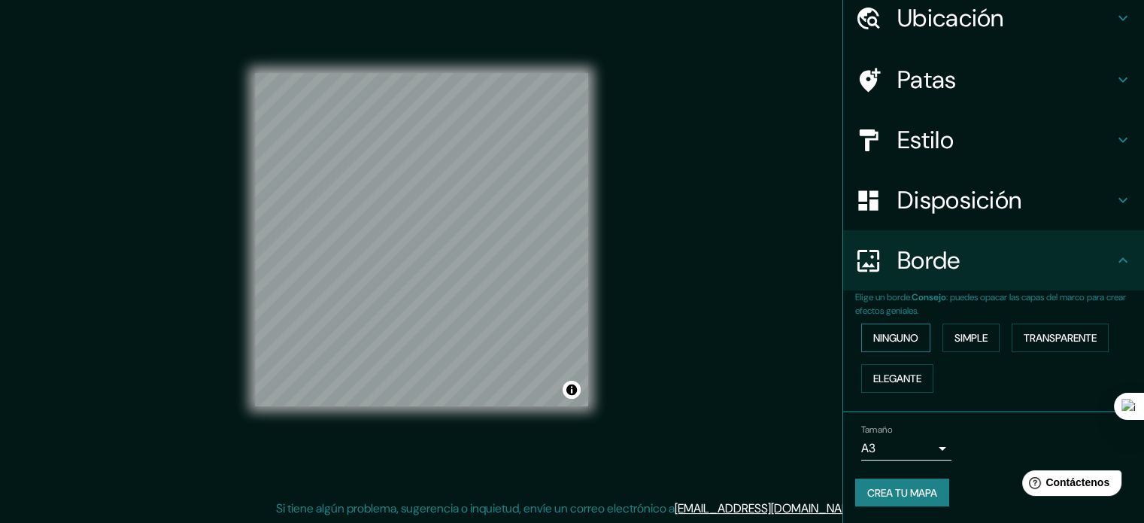
click at [901, 345] on font "Ninguno" at bounding box center [895, 338] width 45 height 20
click at [954, 338] on font "Simple" at bounding box center [970, 338] width 33 height 14
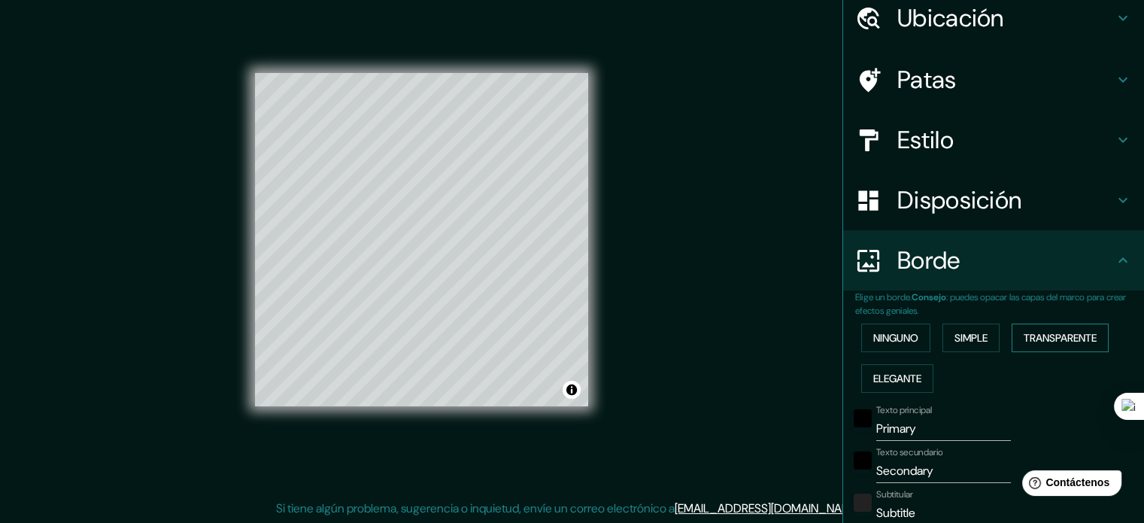
click at [1023, 332] on font "Transparente" at bounding box center [1059, 338] width 73 height 14
click at [895, 377] on font "Elegante" at bounding box center [897, 378] width 48 height 14
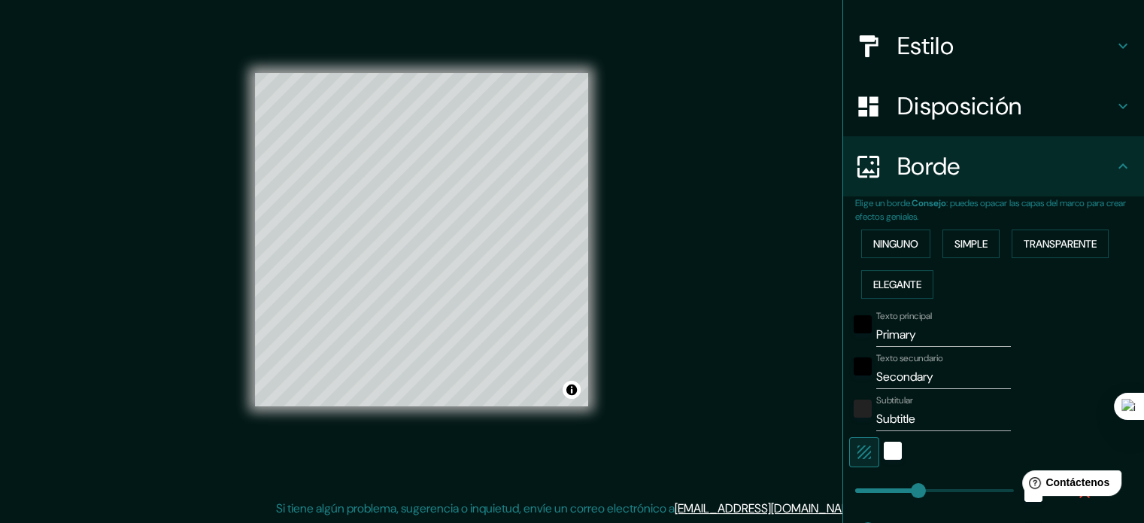
scroll to position [211, 0]
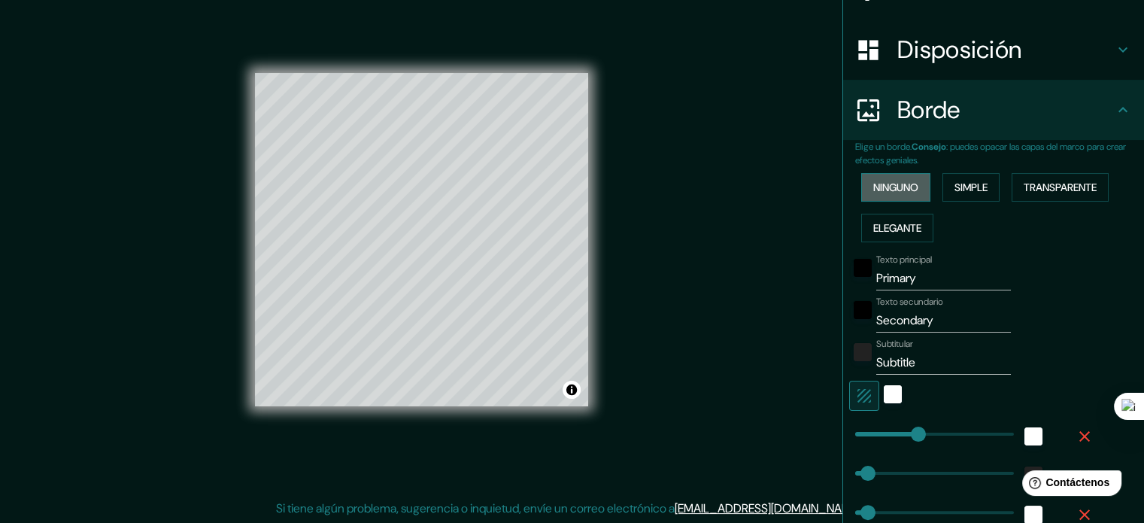
click at [884, 189] on font "Ninguno" at bounding box center [895, 187] width 45 height 14
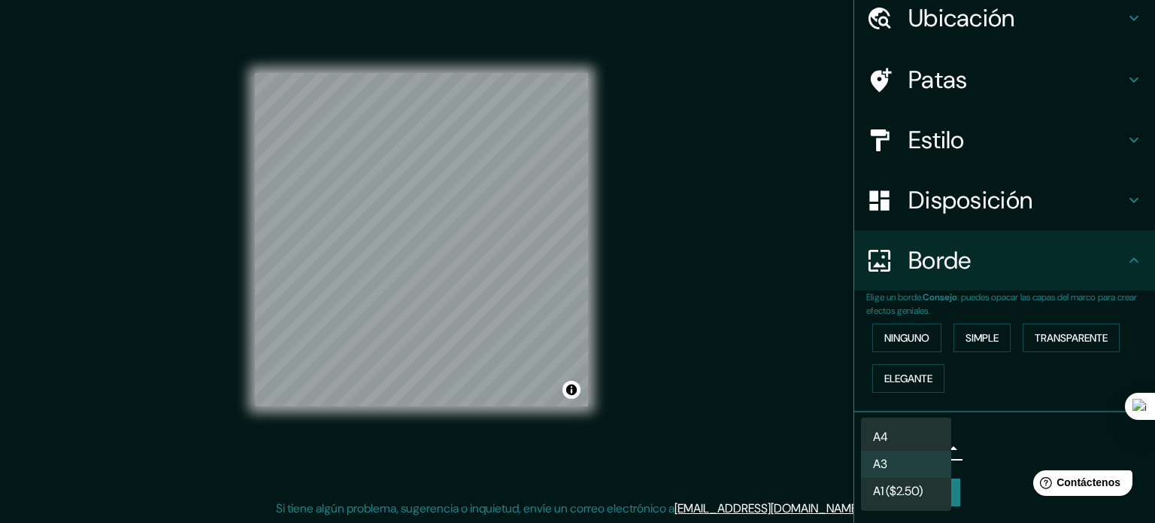
click at [928, 447] on body "Mappin Ubicación [GEOGRAPHIC_DATA][PERSON_NAME], [GEOGRAPHIC_DATA][PERSON_NAME]…" at bounding box center [577, 241] width 1155 height 523
click at [980, 442] on div at bounding box center [577, 261] width 1155 height 523
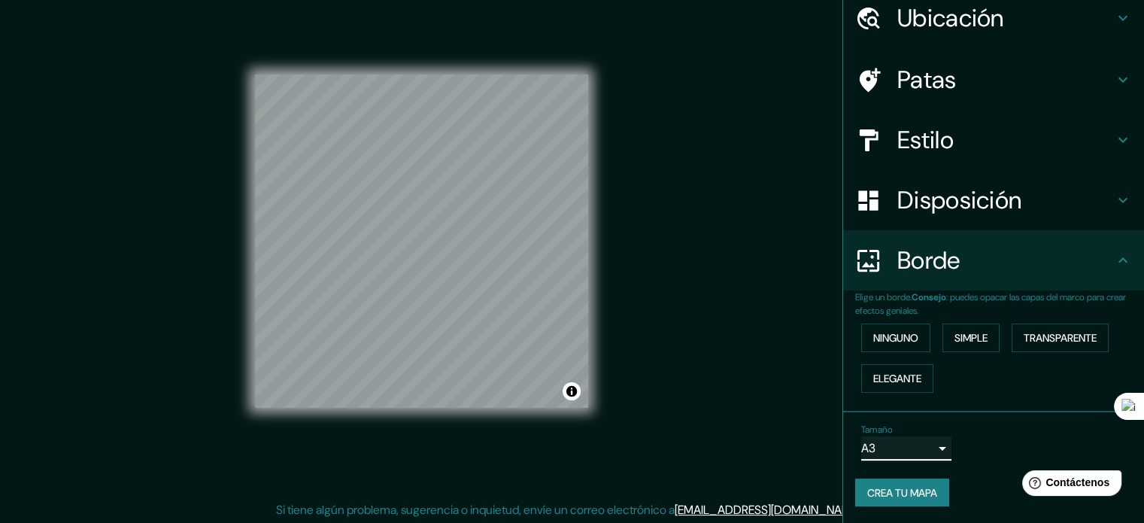
scroll to position [20, 0]
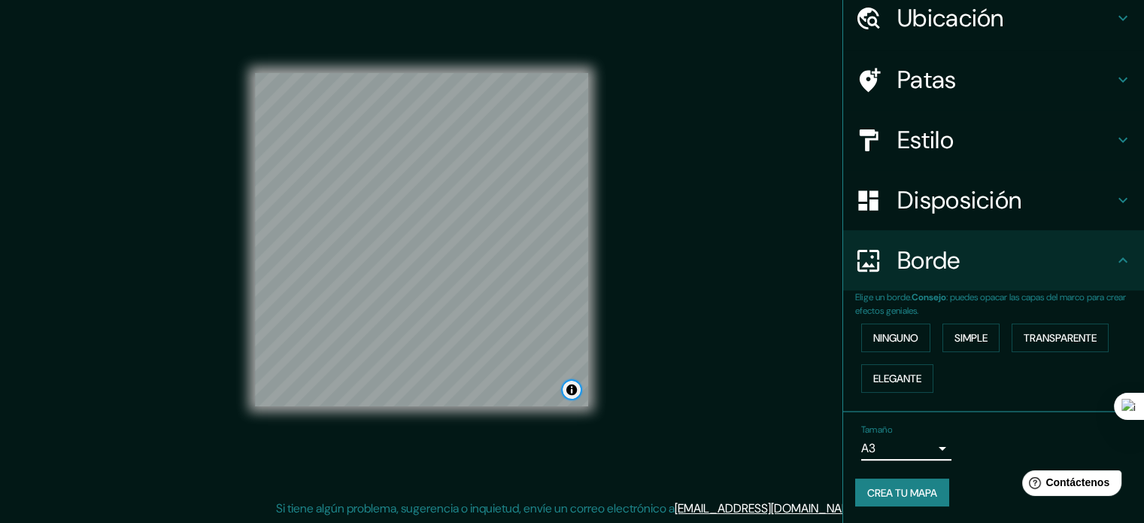
click at [568, 392] on button "Activar o desactivar atribución" at bounding box center [571, 389] width 18 height 18
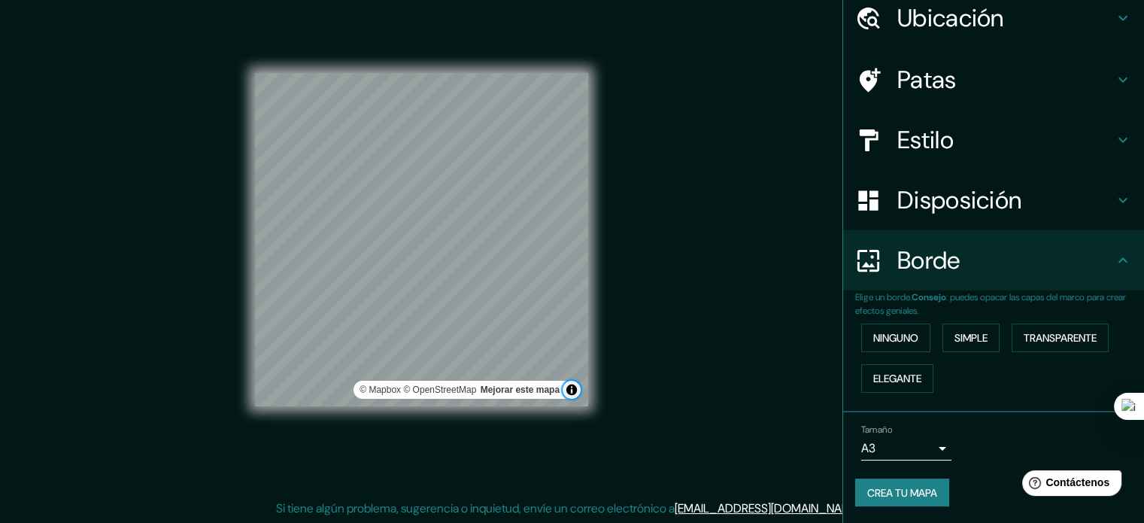
click at [568, 392] on button "Activar o desactivar atribución" at bounding box center [571, 389] width 18 height 18
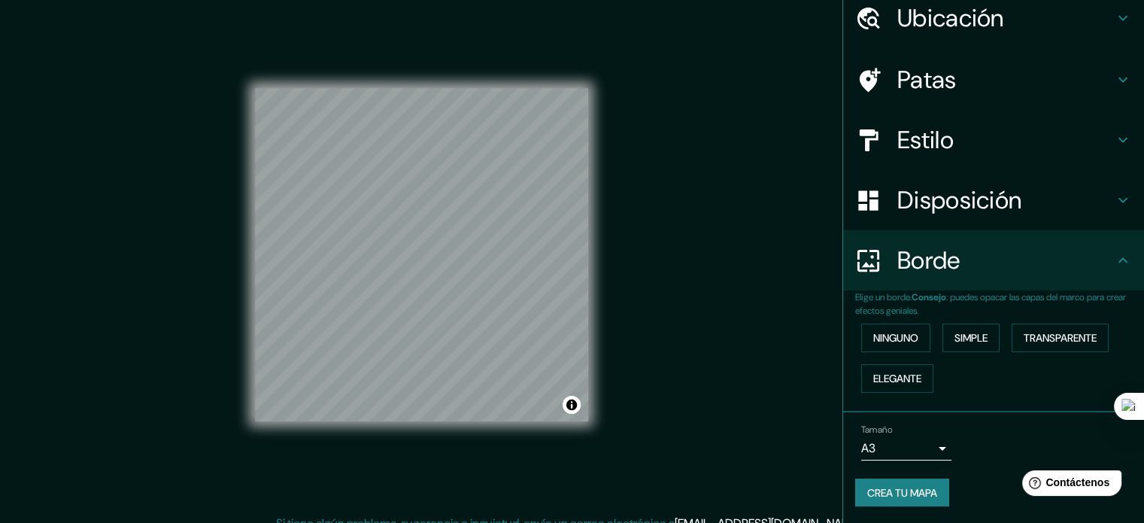
scroll to position [0, 0]
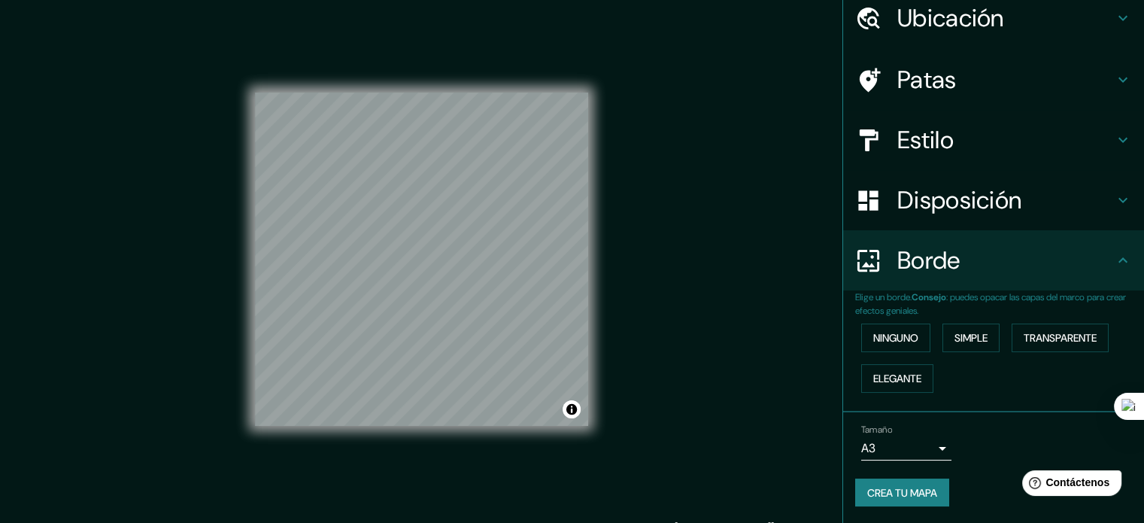
click at [704, 255] on div "Mappin Ubicación [GEOGRAPHIC_DATA][PERSON_NAME], [GEOGRAPHIC_DATA][PERSON_NAME]…" at bounding box center [572, 271] width 1144 height 543
click at [786, 414] on div "Mappin Ubicación [GEOGRAPHIC_DATA][PERSON_NAME], [GEOGRAPHIC_DATA][PERSON_NAME]…" at bounding box center [572, 271] width 1144 height 543
click at [1038, 195] on h4 "Disposición" at bounding box center [1005, 200] width 217 height 30
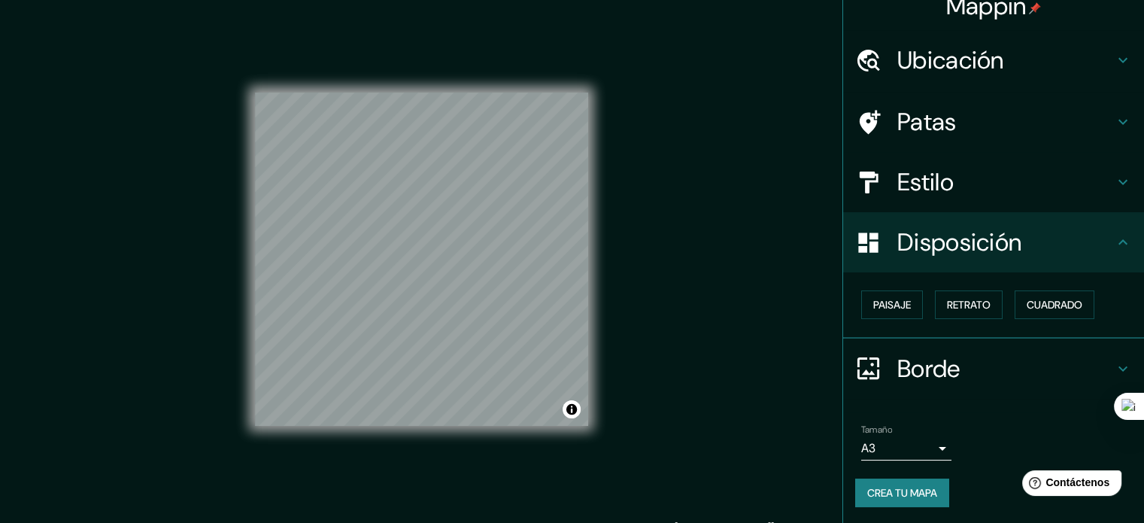
scroll to position [18, 0]
click at [1052, 312] on font "Cuadrado" at bounding box center [1054, 305] width 56 height 20
click at [1013, 180] on h4 "Estilo" at bounding box center [1005, 182] width 217 height 30
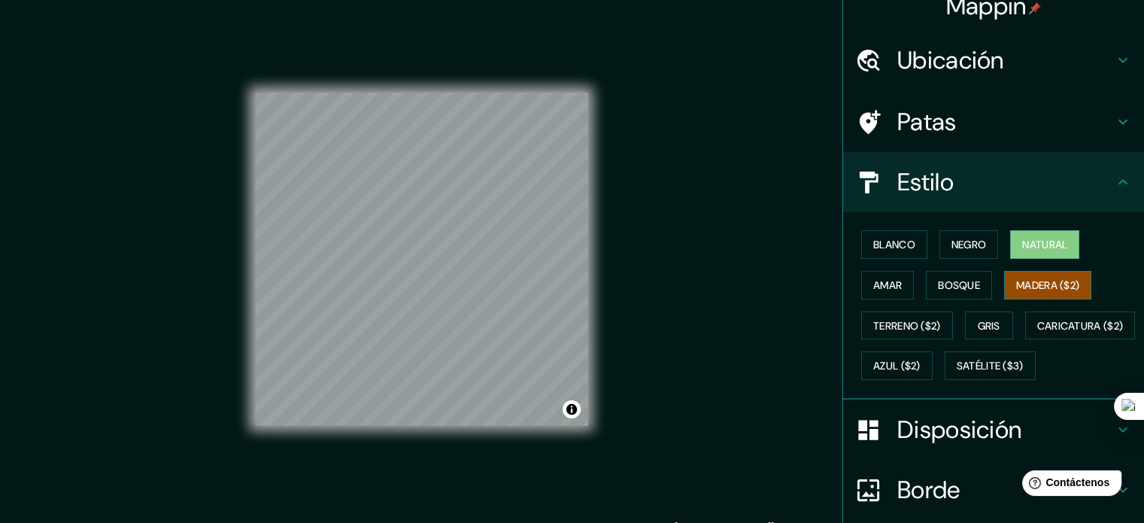
click at [1029, 289] on font "Madera ($2)" at bounding box center [1047, 285] width 63 height 14
